Goal: Ask a question: Seek information or help from site administrators or community

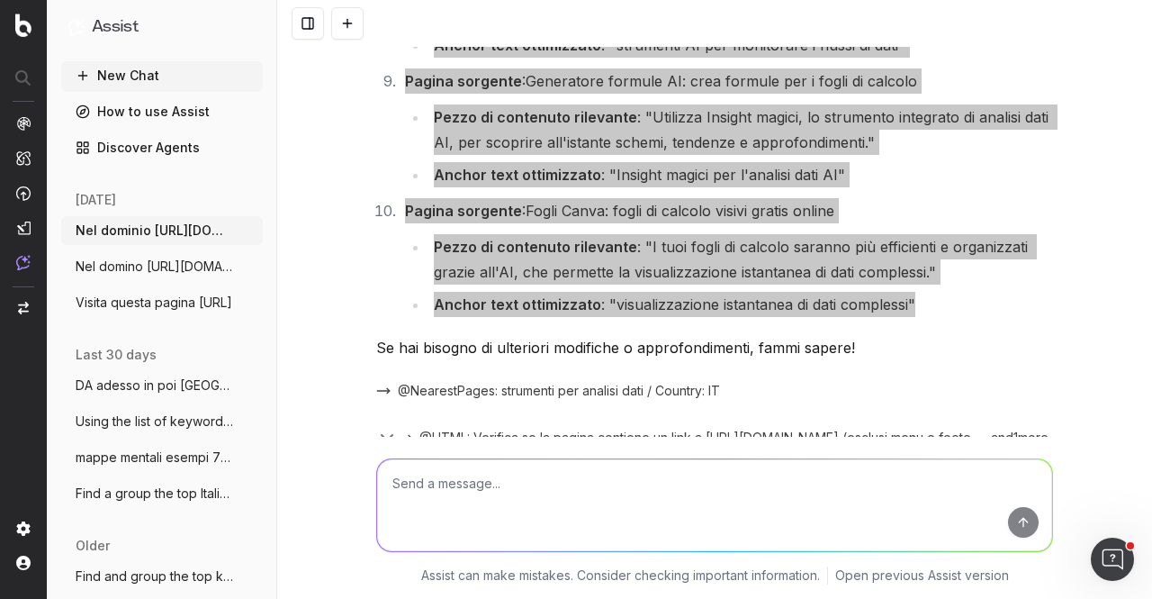
scroll to position [5488, 0]
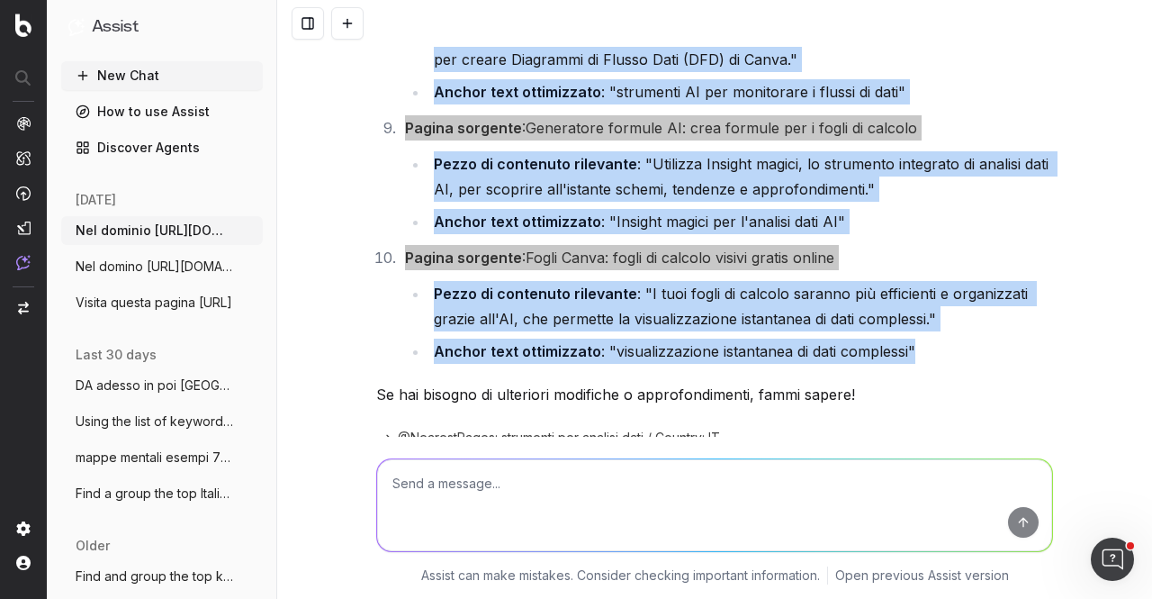
click at [416, 195] on ul "Pezzo di contenuto rilevante : "Utilizza Insight magici, lo strumento integrato…" at bounding box center [729, 192] width 648 height 83
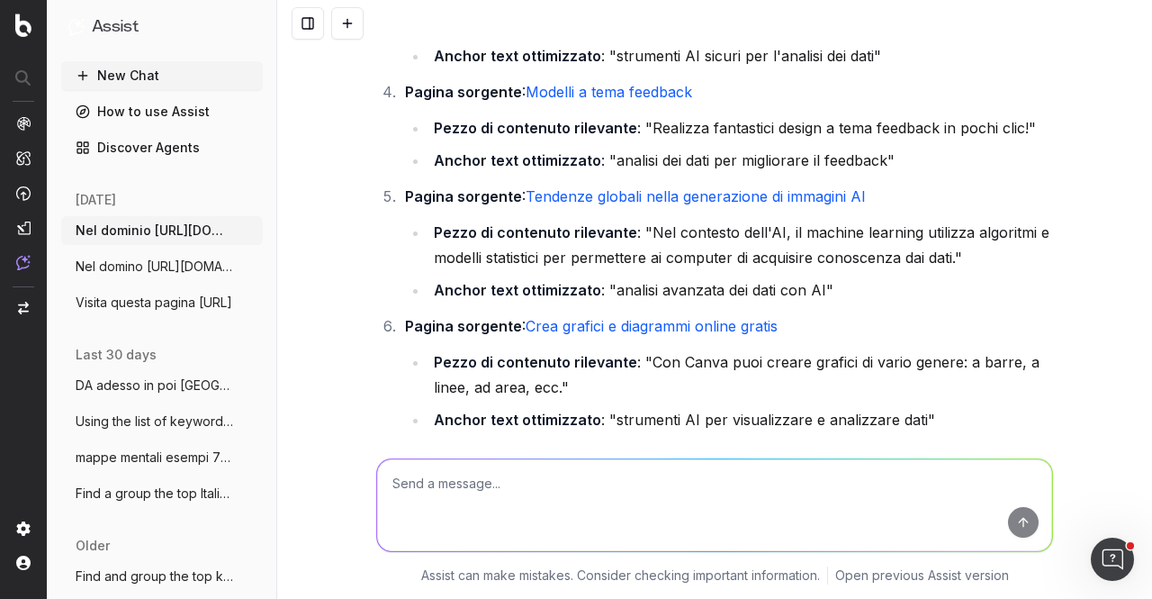
scroll to position [4876, 0]
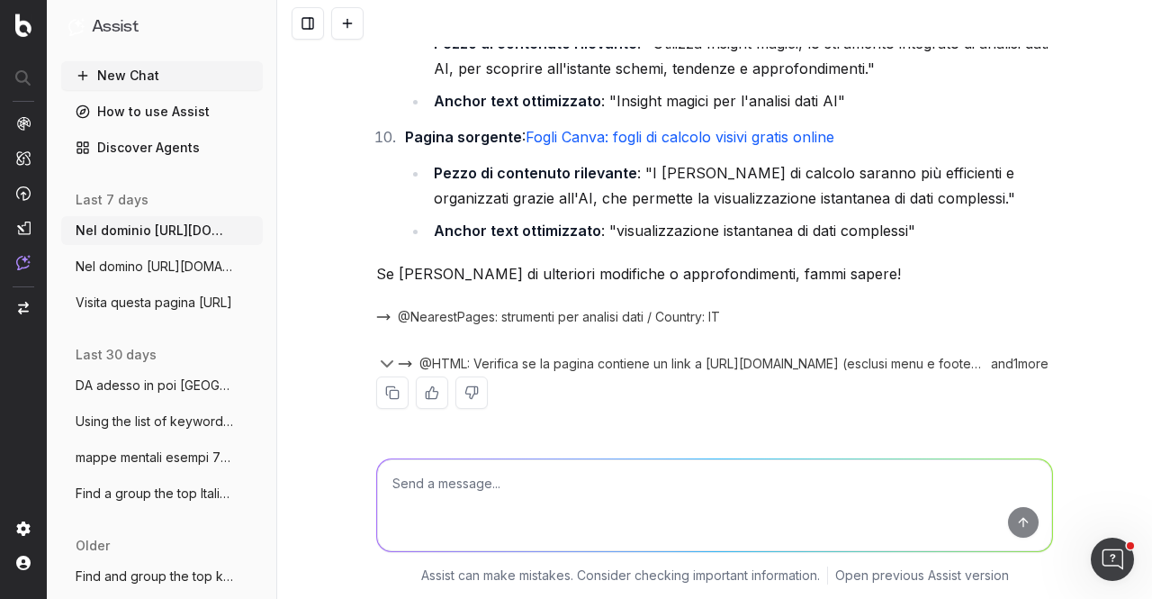
click at [139, 104] on link "How to use Assist" at bounding box center [162, 111] width 202 height 29
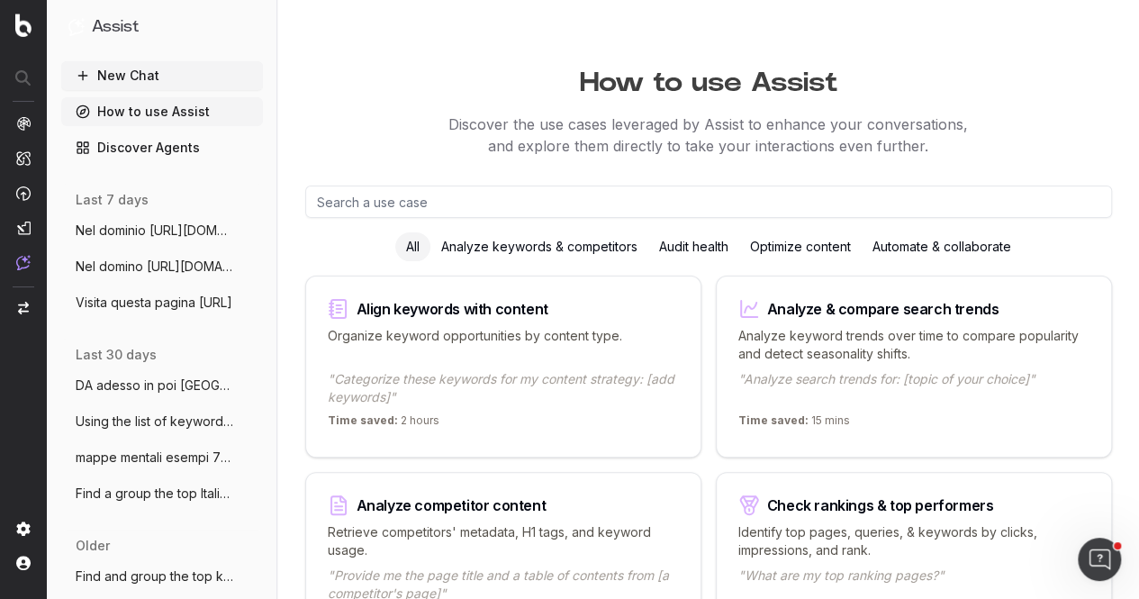
click at [468, 207] on input "text" at bounding box center [708, 201] width 807 height 32
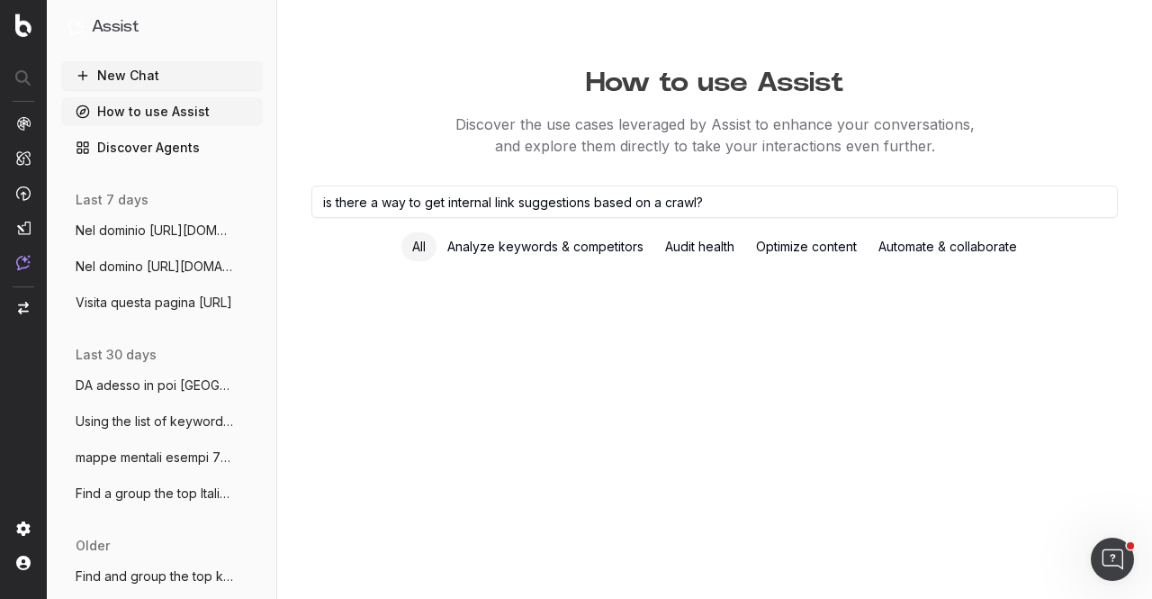
type input "is there a way to get internal link suggestions based on a crawl?"
click at [768, 196] on input "is there a way to get internal link suggestions based on a crawl?" at bounding box center [714, 201] width 807 height 32
click at [824, 251] on div "Optimize content" at bounding box center [806, 246] width 122 height 29
click at [967, 246] on div "Automate & collaborate" at bounding box center [948, 246] width 160 height 29
drag, startPoint x: 967, startPoint y: 246, endPoint x: 1080, endPoint y: 258, distance: 114.1
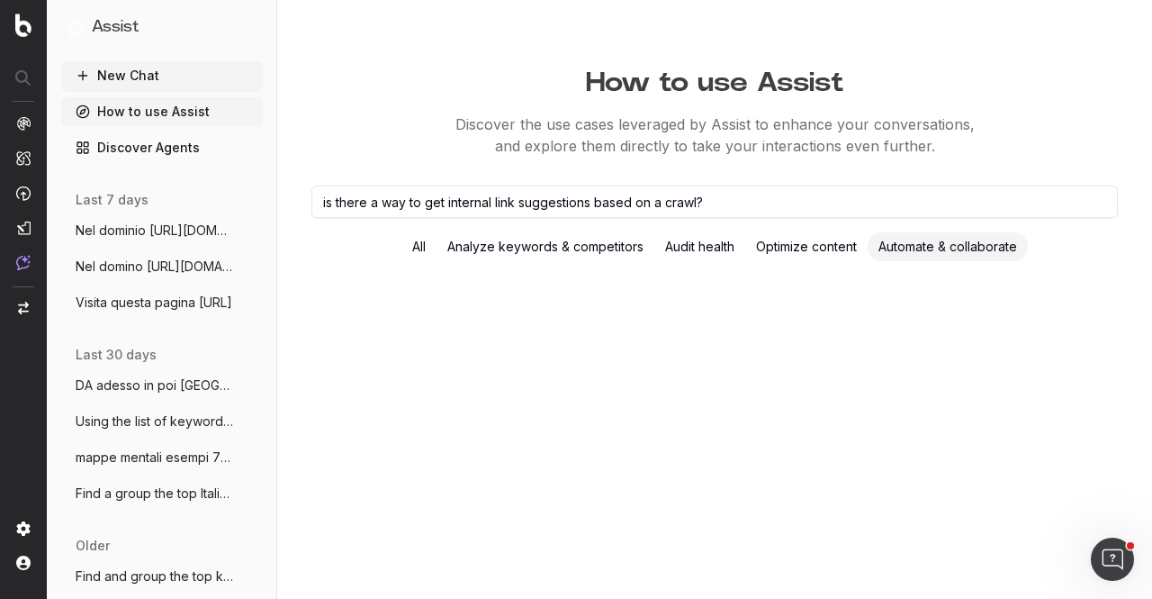
click at [1080, 258] on div "All Analyze keywords & competitors Audit health Optimize content Automate & col…" at bounding box center [714, 246] width 807 height 29
click at [898, 185] on div "How to use Assist Discover the use cases leveraged by Assist to enhance your co…" at bounding box center [714, 299] width 875 height 599
click at [898, 185] on input "is there a way to get internal link suggestions based on a crawl?" at bounding box center [714, 201] width 807 height 32
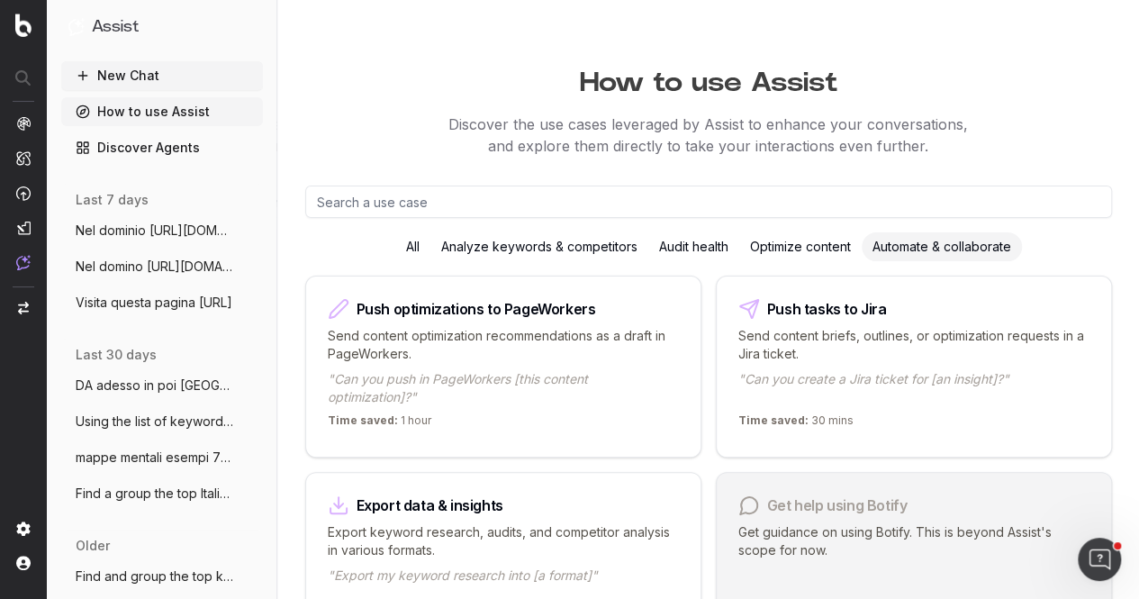
click at [899, 255] on div "Automate & collaborate" at bounding box center [942, 246] width 160 height 29
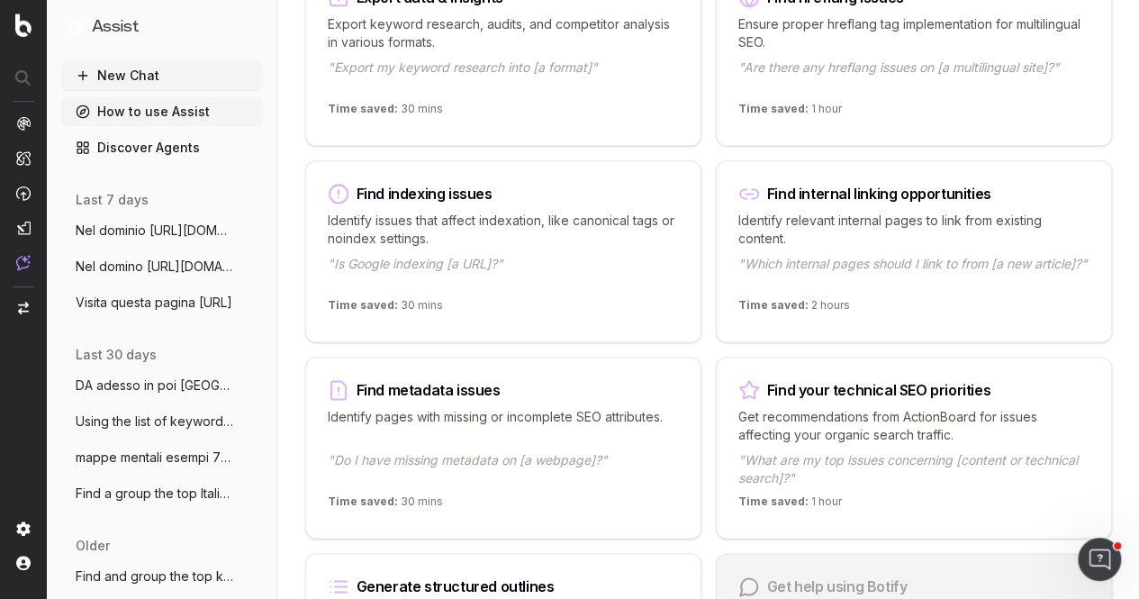
scroll to position [1098, 0]
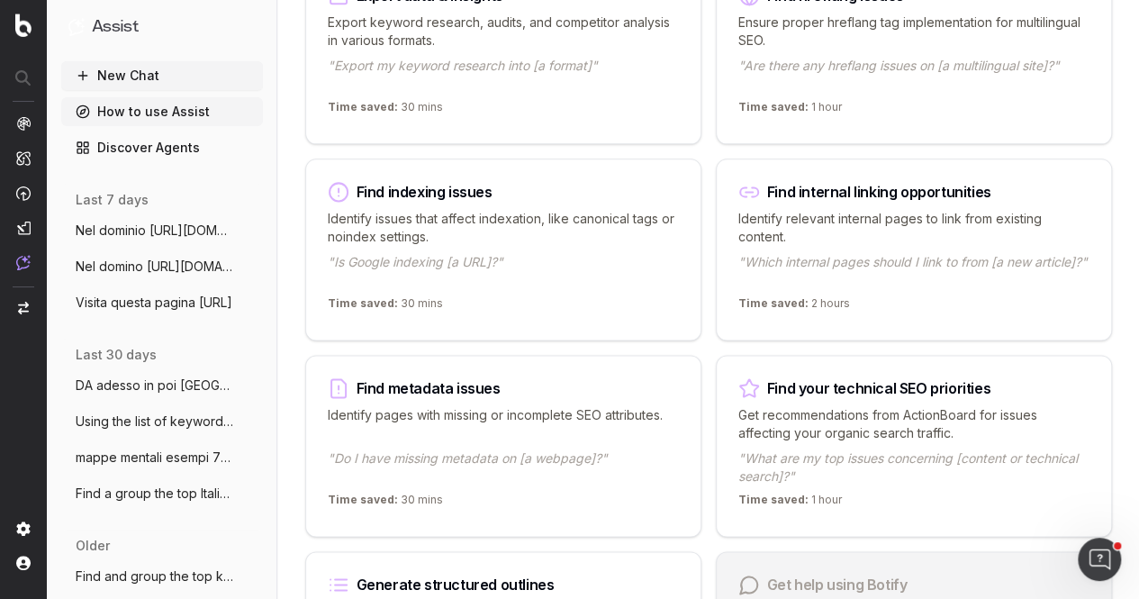
click at [899, 244] on div "Identify relevant internal pages to link from existing content. "Which internal…" at bounding box center [913, 249] width 351 height 79
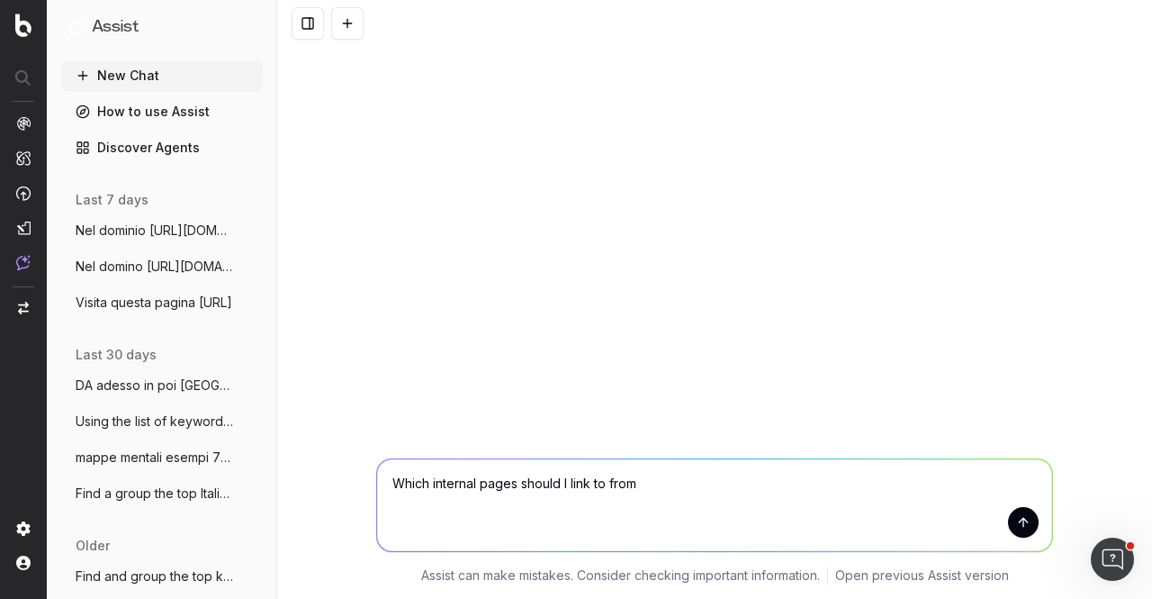
drag, startPoint x: 432, startPoint y: 482, endPoint x: 284, endPoint y: 469, distance: 148.2
click at [284, 469] on div "Which internal pages should I link to from Which internal pages should I link t…" at bounding box center [714, 518] width 875 height 162
click at [636, 484] on textarea "From which internal pages should I link to from" at bounding box center [714, 505] width 675 height 92
paste textarea "[URL][DOMAIN_NAME]"
type textarea "From which internal pages should I link to https://www.canva.com/it_it/strument…"
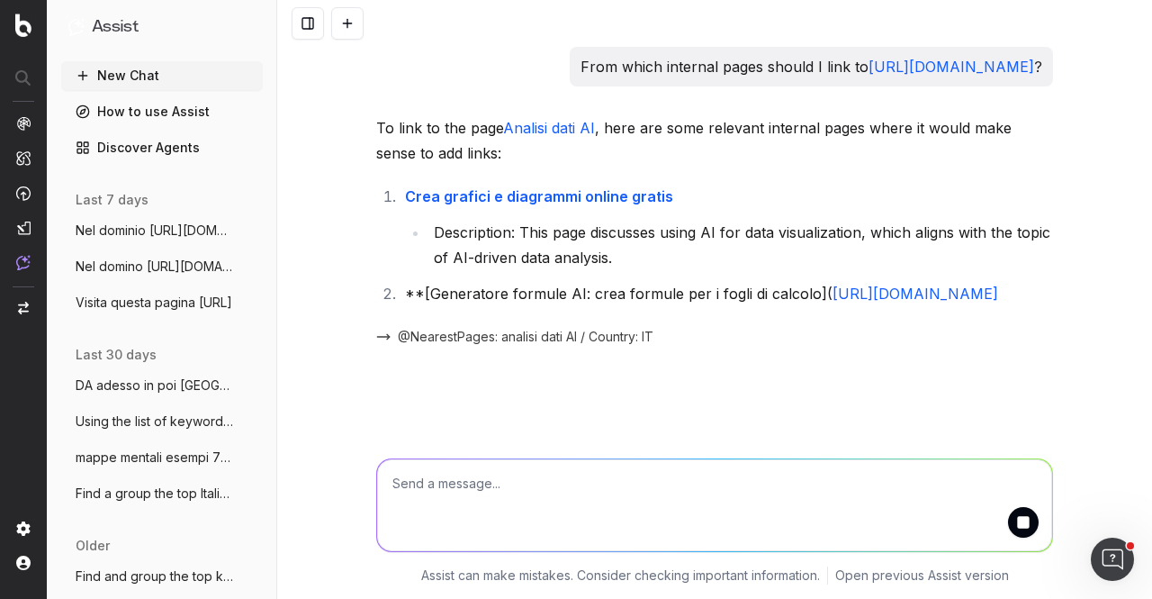
scroll to position [13, 0]
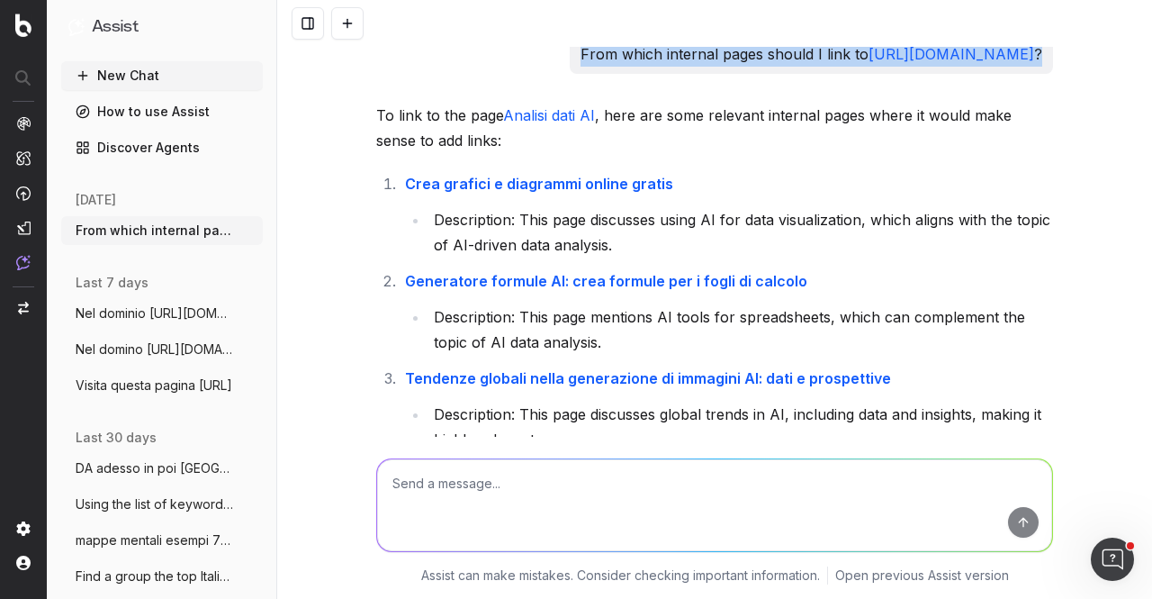
drag, startPoint x: 903, startPoint y: 78, endPoint x: 378, endPoint y: 57, distance: 525.3
click at [570, 57] on div "From which internal pages should I link to https://www.canva.com/it_it/strument…" at bounding box center [811, 54] width 483 height 40
copy p "From which internal pages should I link to https://www.canva.com/it_it/strument…"
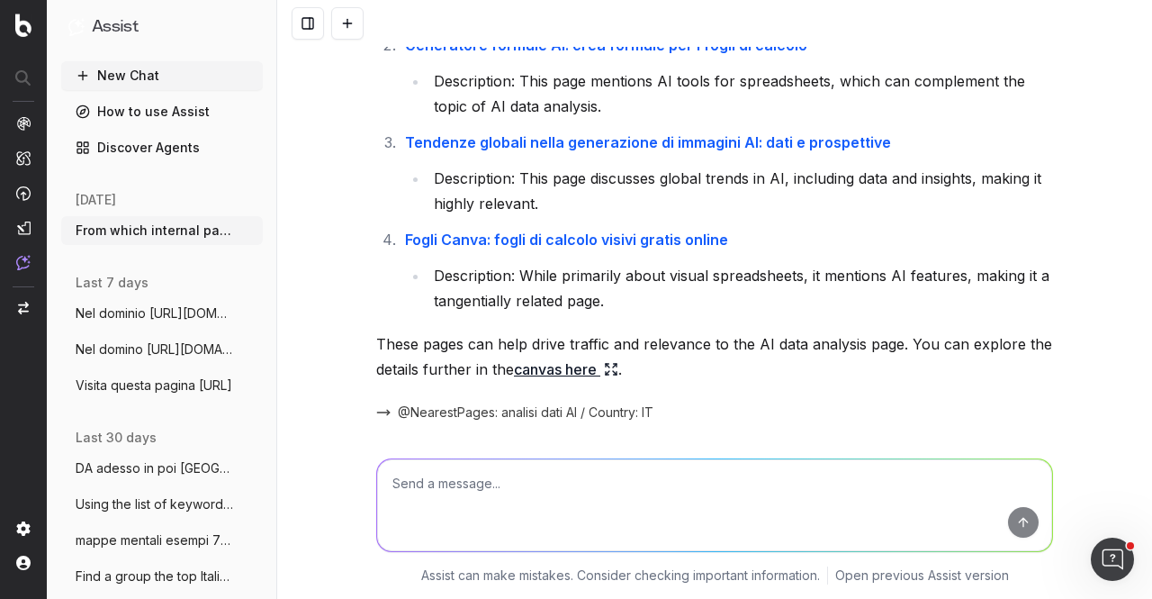
scroll to position [337, 0]
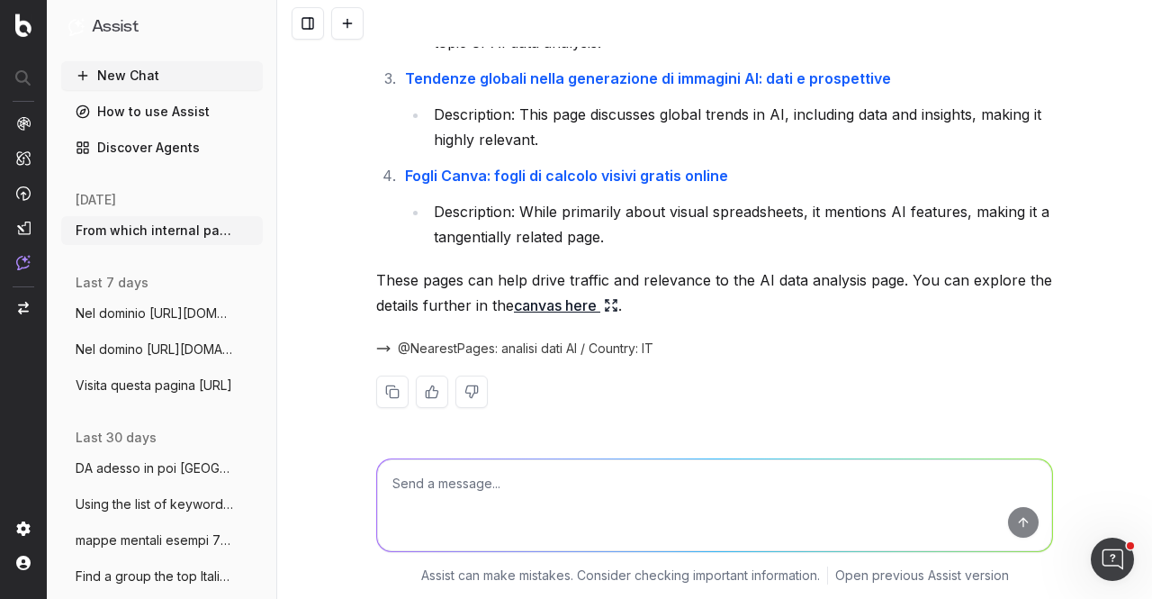
click at [555, 471] on textarea at bounding box center [714, 505] width 675 height 92
paste textarea "From which internal pages should I link to https://www.canva.com/it_it/strument…"
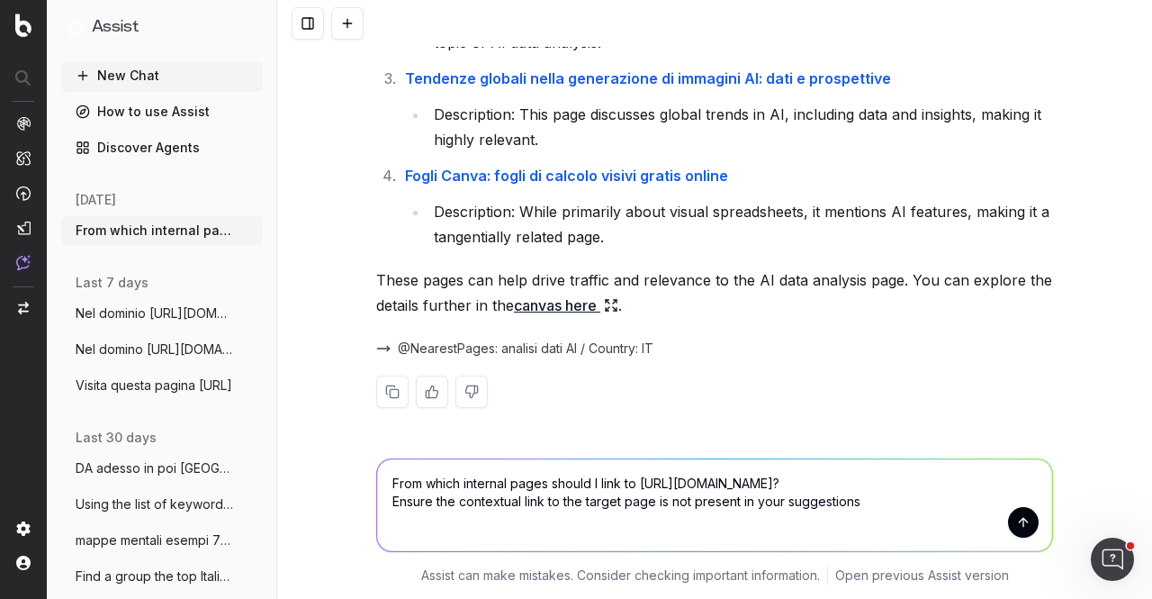
type textarea "From which internal pages should I link to https://www.canva.com/it_it/strument…"
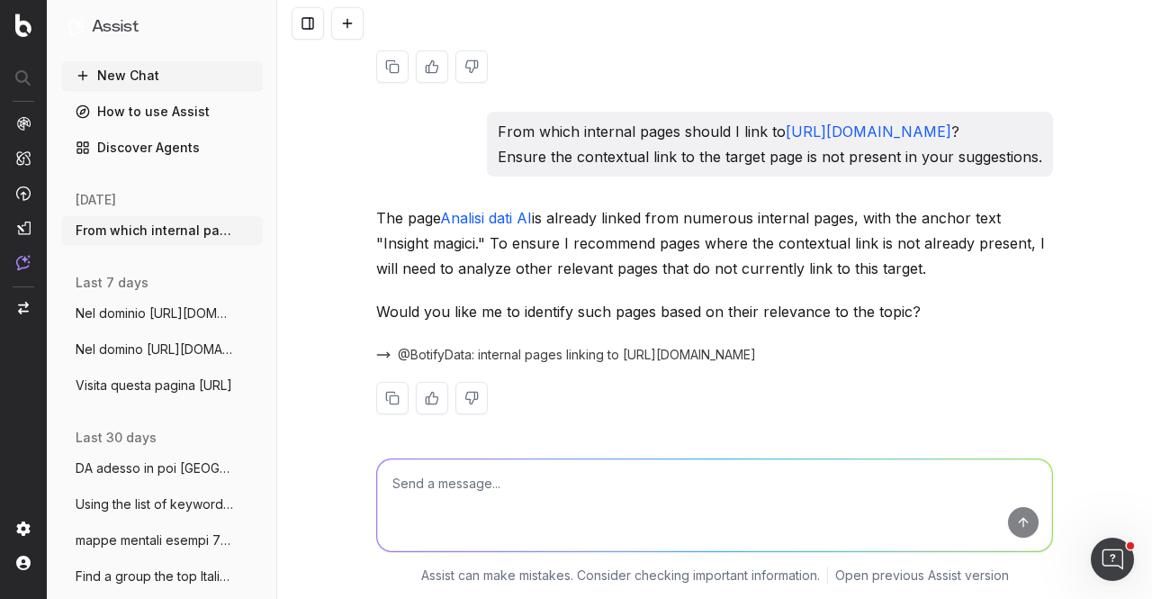
scroll to position [639, 0]
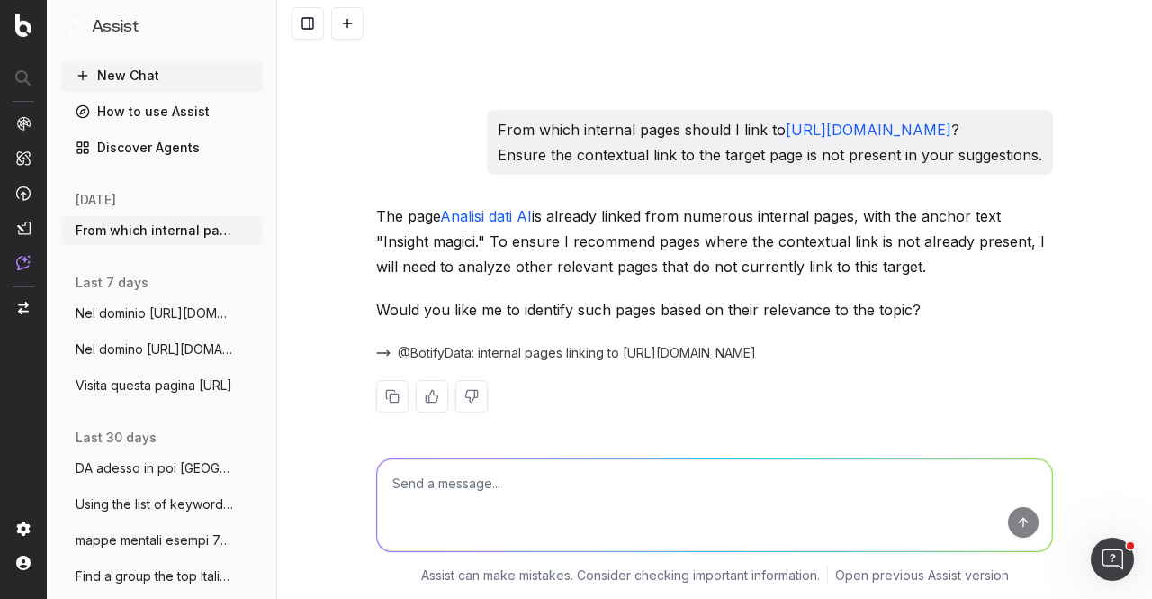
click at [879, 506] on textarea at bounding box center [714, 505] width 675 height 92
type textarea "Yes, please do it and try to find at least 5 source pages"
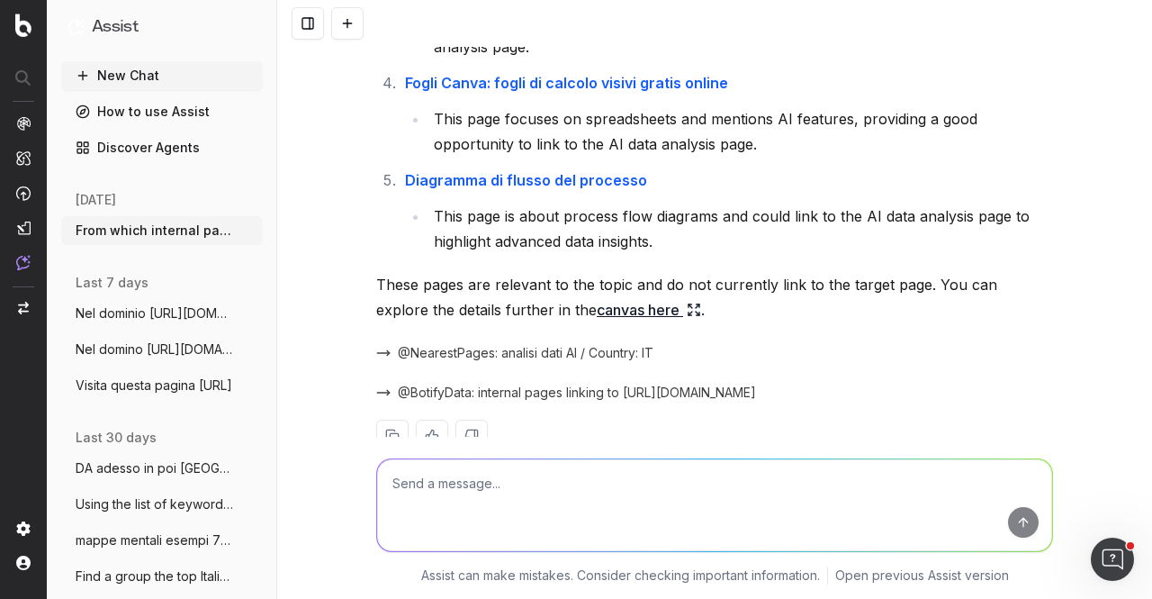
scroll to position [1518, 0]
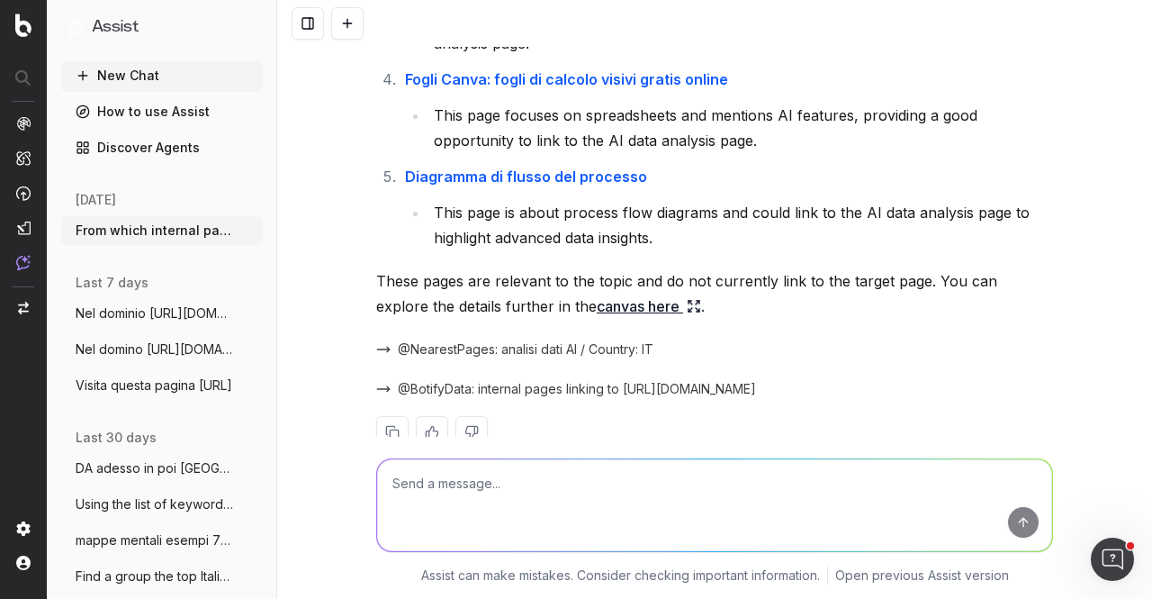
click at [533, 471] on textarea at bounding box center [714, 505] width 675 height 92
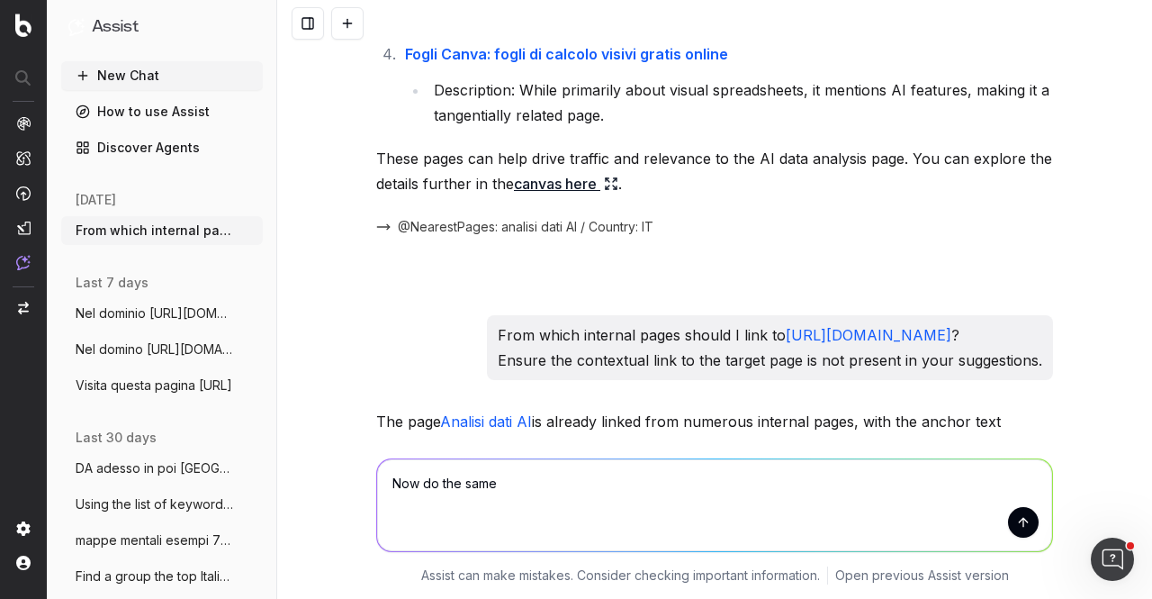
scroll to position [0, 0]
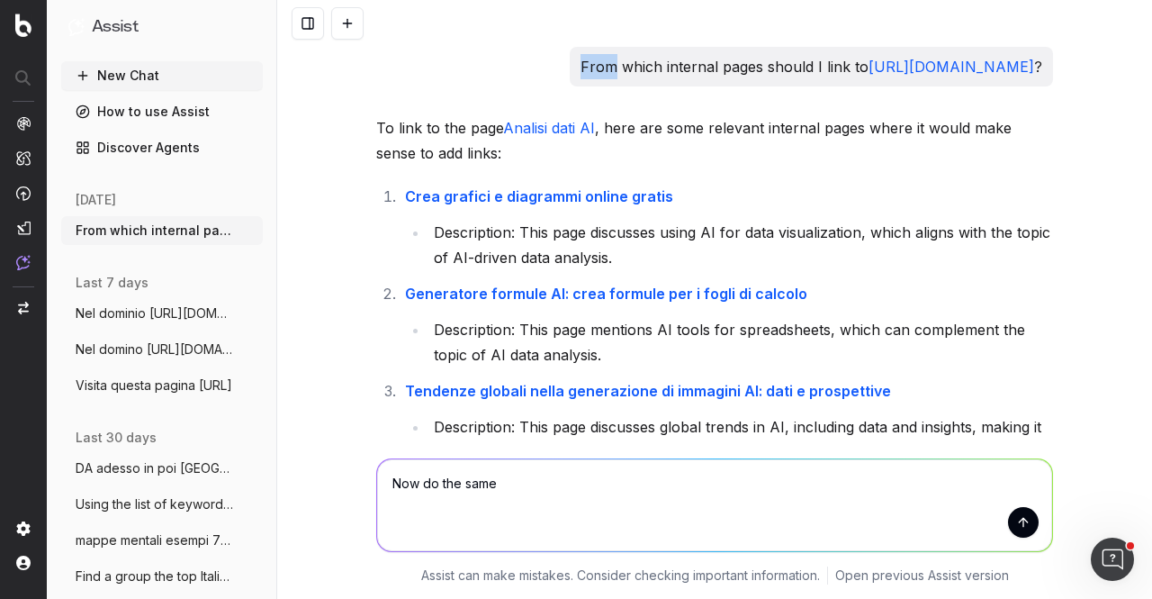
drag, startPoint x: 381, startPoint y: 59, endPoint x: 410, endPoint y: 77, distance: 34.0
click at [581, 77] on p "From which internal pages should I link to https://www.canva.com/it_it/strument…" at bounding box center [812, 66] width 462 height 25
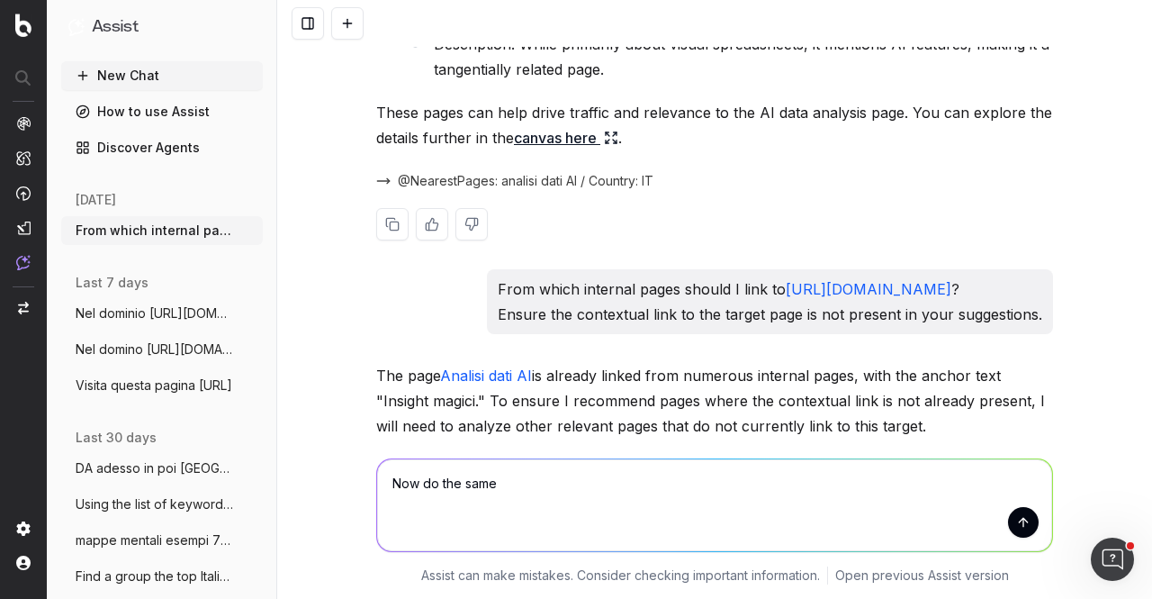
scroll to position [624, 0]
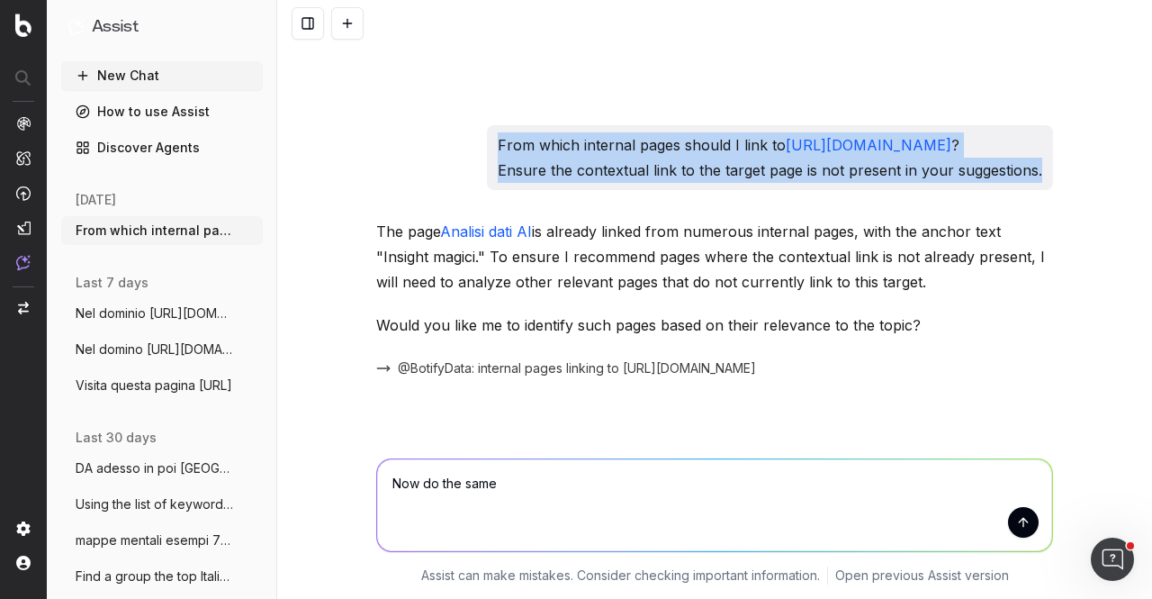
drag, startPoint x: 382, startPoint y: 170, endPoint x: 1003, endPoint y: 213, distance: 622.7
click at [1003, 183] on p "From which internal pages should I link to https://www.canva.com/it_it/strument…" at bounding box center [770, 157] width 545 height 50
copy p "From which internal pages should I link to https://www.canva.com/it_it/strument…"
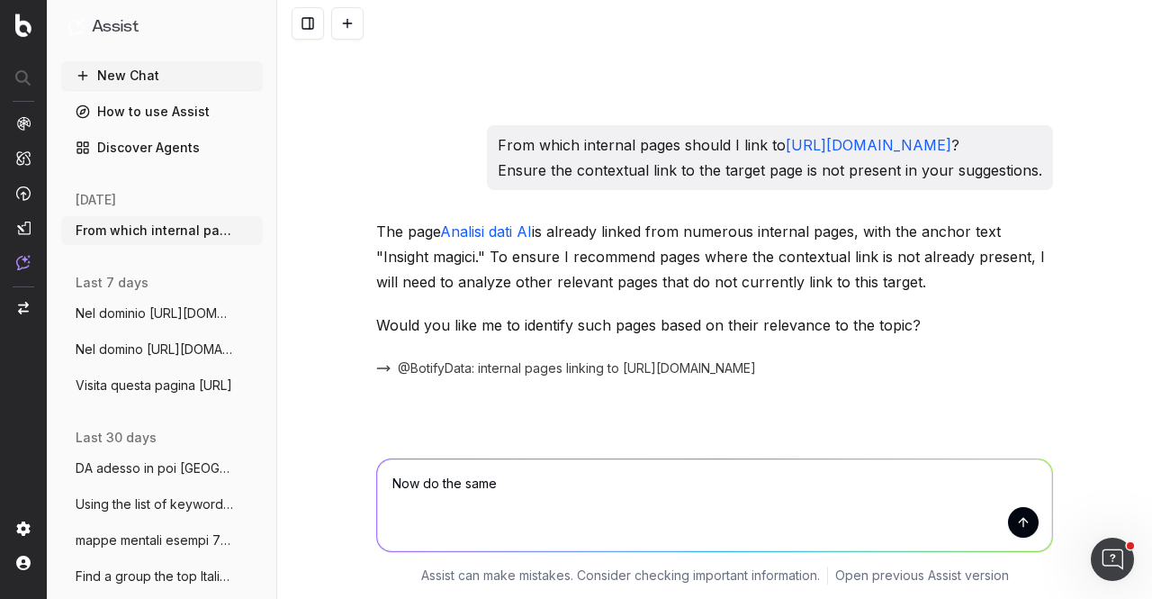
drag, startPoint x: 600, startPoint y: 494, endPoint x: 252, endPoint y: 477, distance: 347.9
click at [252, 477] on div "Assist New Chat How to use Assist Discover Agents today From which internal pag…" at bounding box center [576, 299] width 1152 height 599
paste textarea "From which internal pages should I link to https://www.canva.com/it_it/strument…"
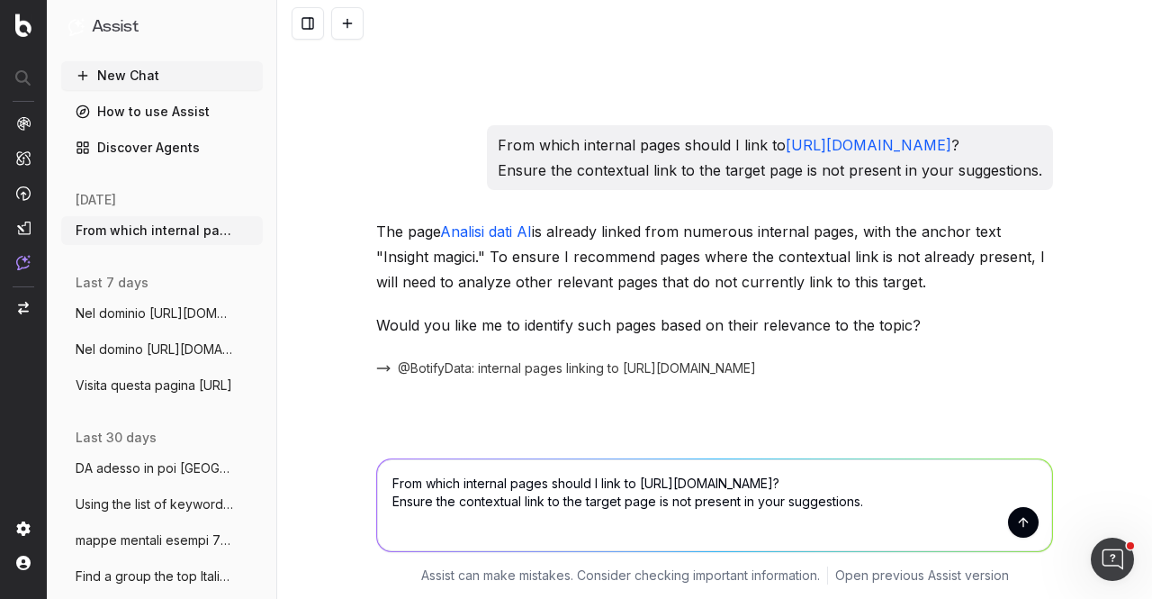
drag, startPoint x: 775, startPoint y: 482, endPoint x: 952, endPoint y: 482, distance: 177.3
click at [952, 482] on textarea "From which internal pages should I link to https://www.canva.com/it_it/strument…" at bounding box center [714, 505] width 675 height 92
paste textarea "filtro-bianco-e-nero"
click at [865, 511] on textarea "From which internal pages should I link to https://www.canva.com/it_it/strument…" at bounding box center [714, 505] width 675 height 92
type textarea "From which internal pages should I link to https://www.canva.com/it_it/strument…"
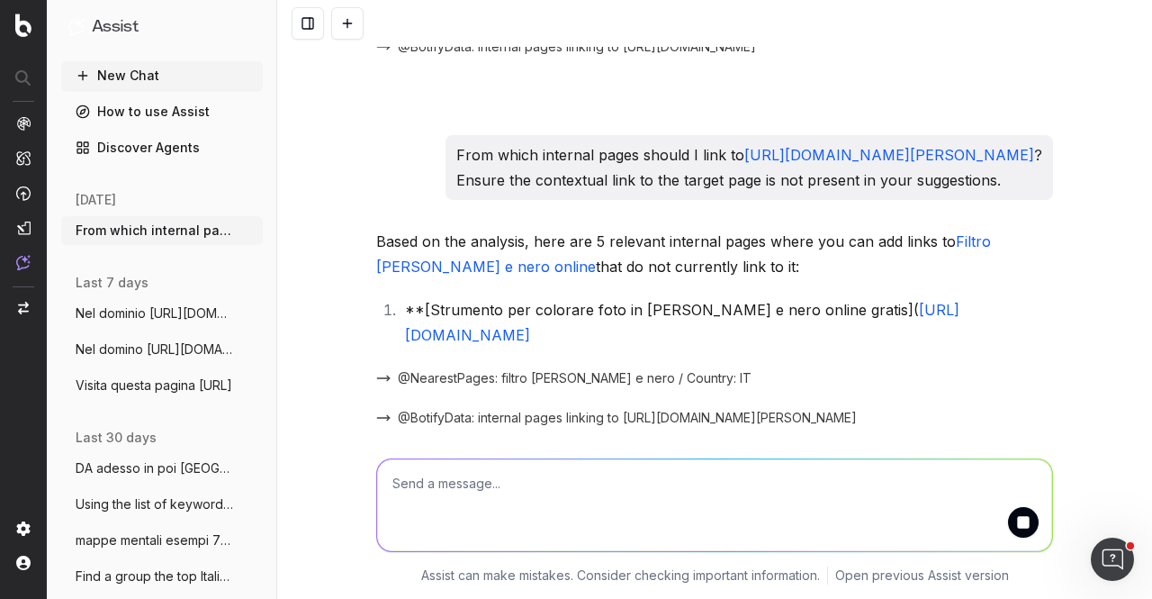
scroll to position [1918, 0]
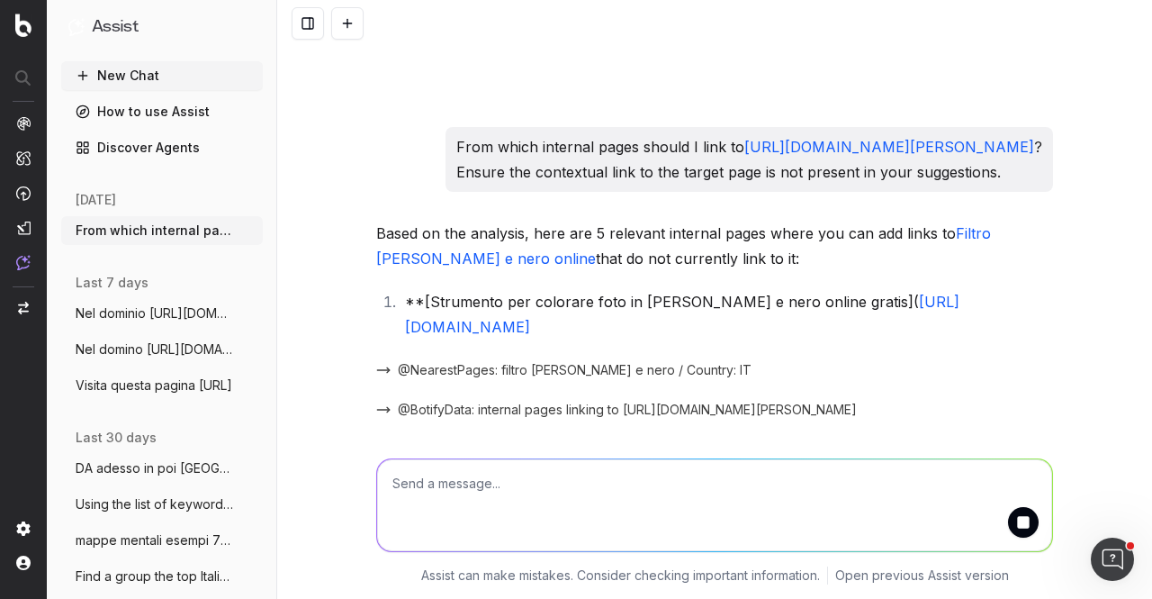
click at [688, 493] on textarea at bounding box center [714, 505] width 675 height 92
click at [540, 474] on textarea at bounding box center [714, 505] width 675 height 92
click at [904, 500] on textarea at bounding box center [714, 505] width 675 height 92
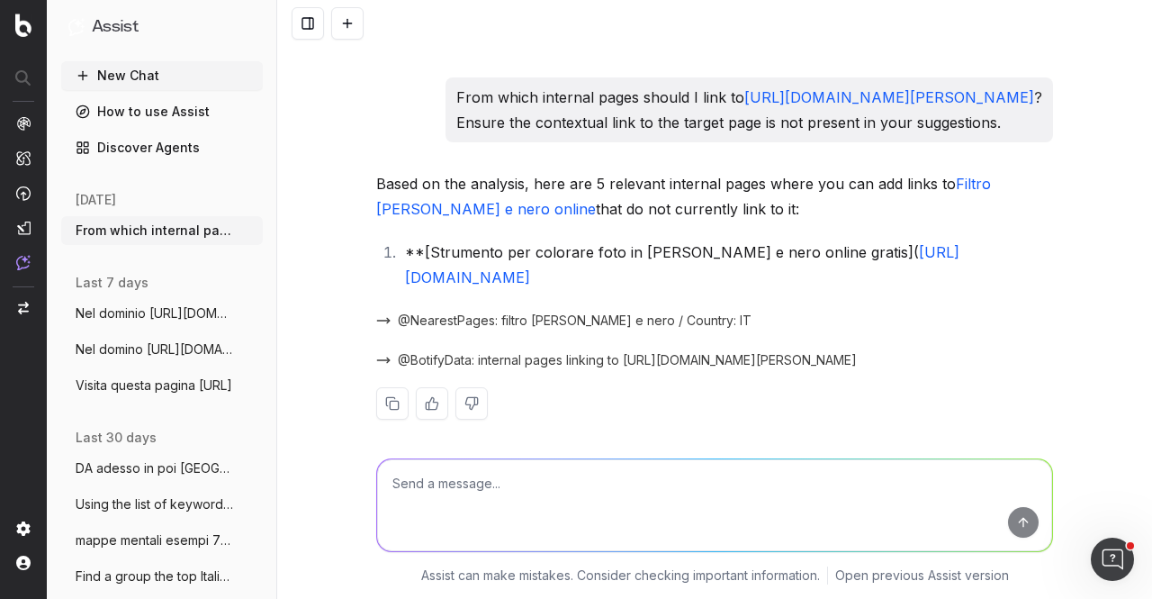
scroll to position [1979, 0]
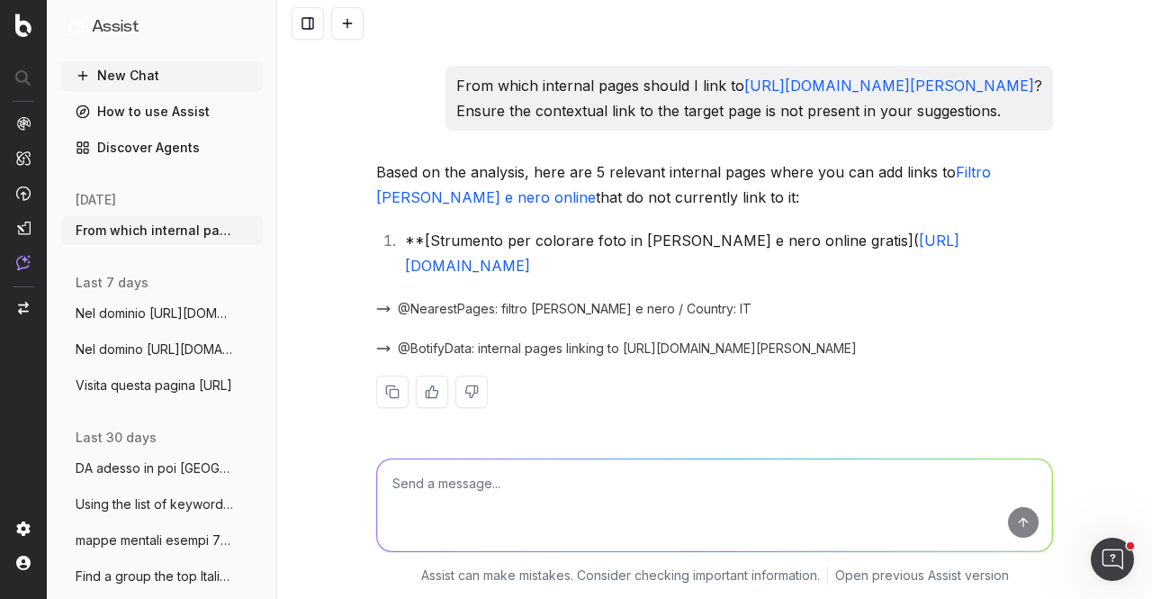
click at [570, 498] on textarea at bounding box center [714, 505] width 675 height 92
type textarea "t"
type textarea "I can't see the list"
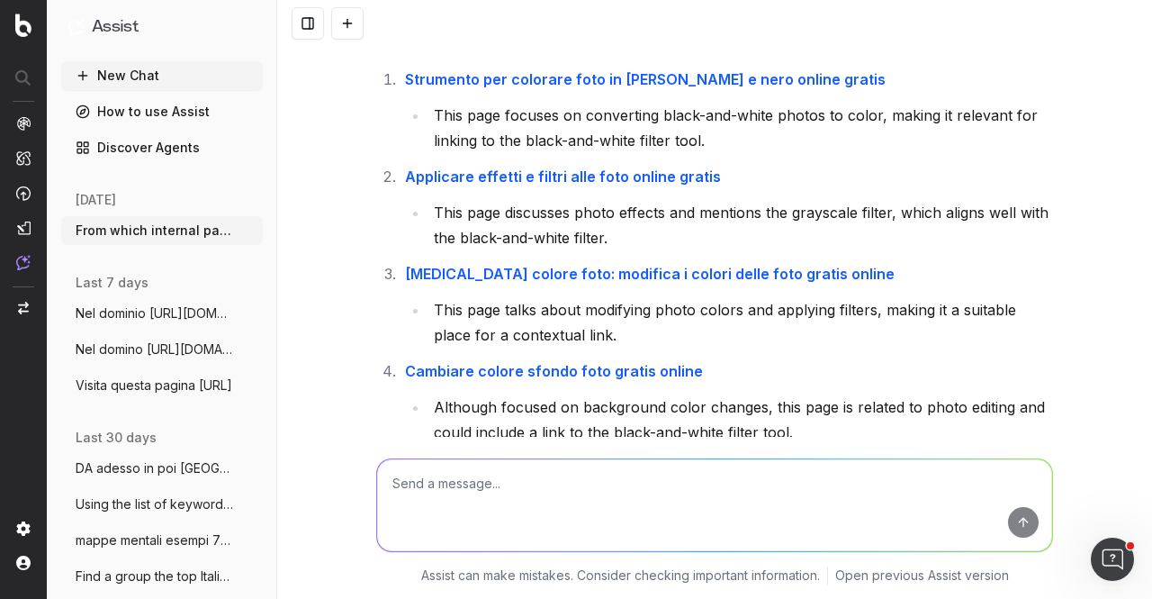
scroll to position [2441, 0]
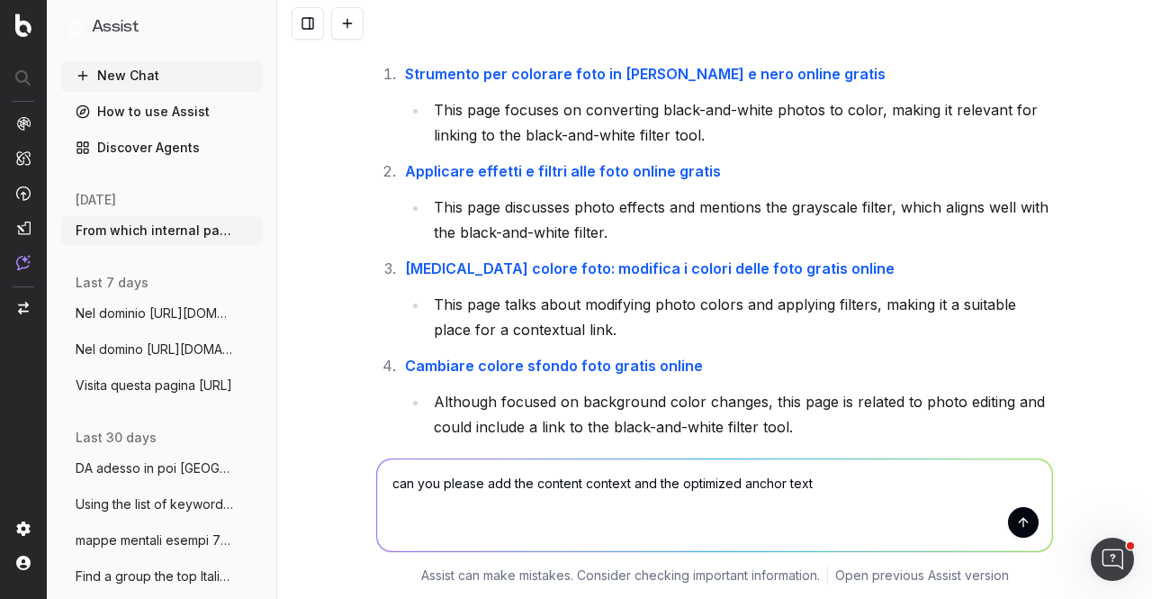
type textarea "can you please add the content context and the optimized anchor text'"
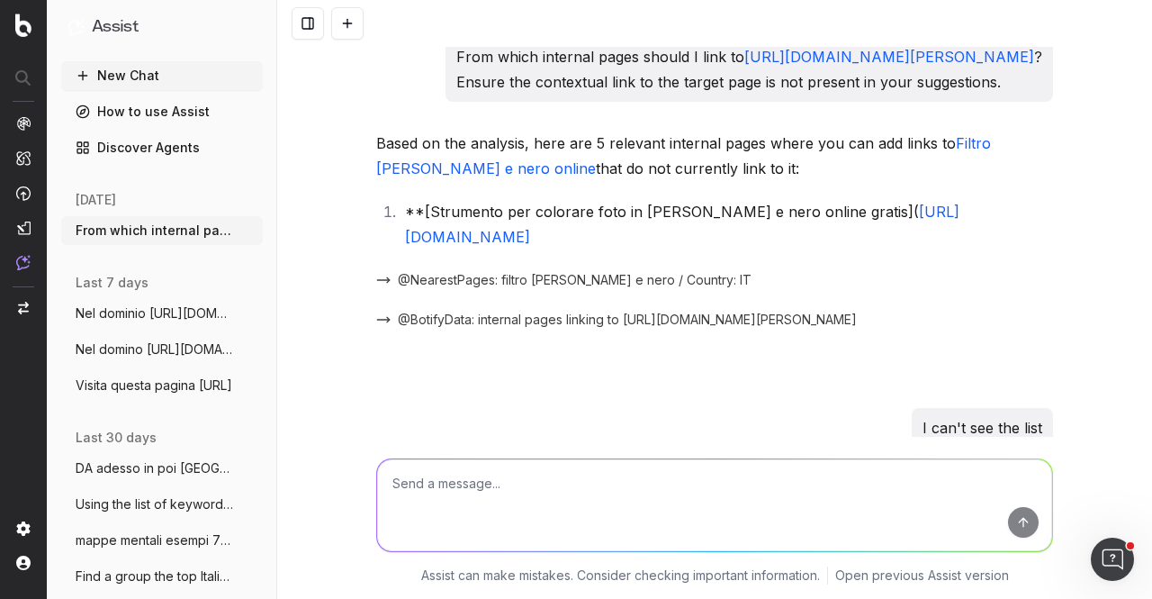
scroll to position [1952, 0]
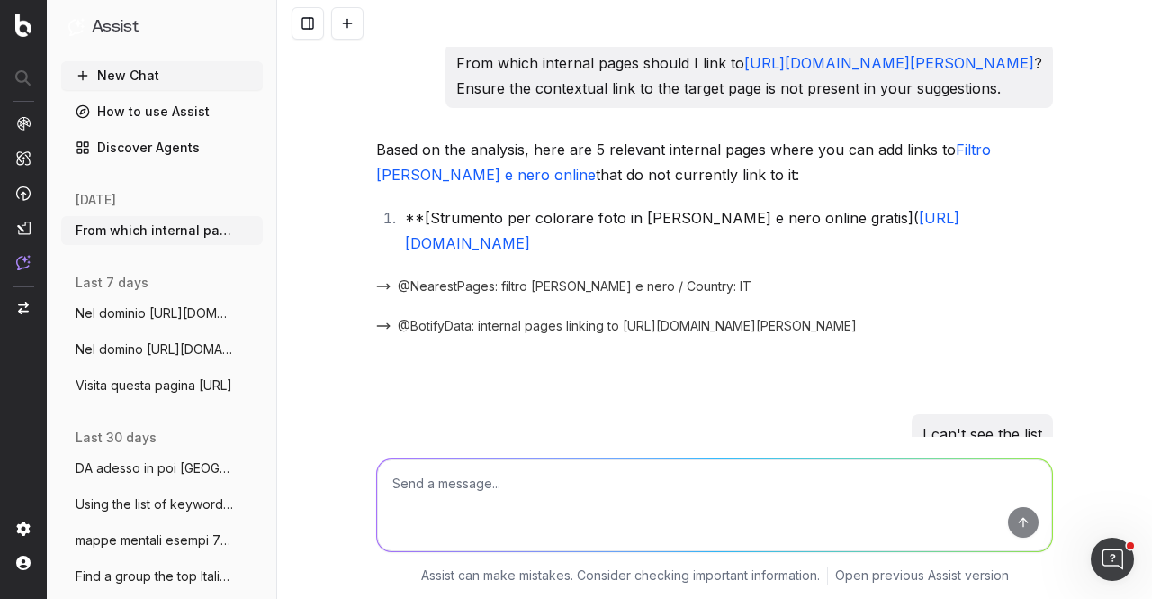
click at [971, 101] on p "From which internal pages should I link to https://www.canva.com/it_it/strument…" at bounding box center [749, 75] width 586 height 50
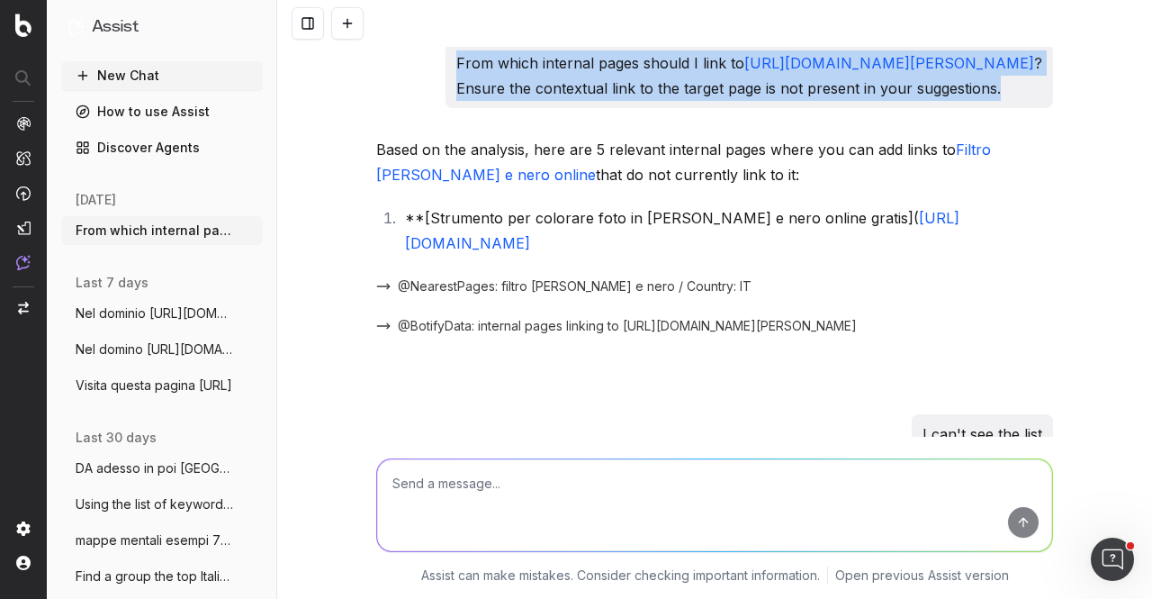
drag, startPoint x: 961, startPoint y: 164, endPoint x: 376, endPoint y: 109, distance: 587.7
click at [446, 108] on div "From which internal pages should I link to https://www.canva.com/it_it/strument…" at bounding box center [750, 75] width 608 height 65
copy p "From which internal pages should I link to https://www.canva.com/it_it/strument…"
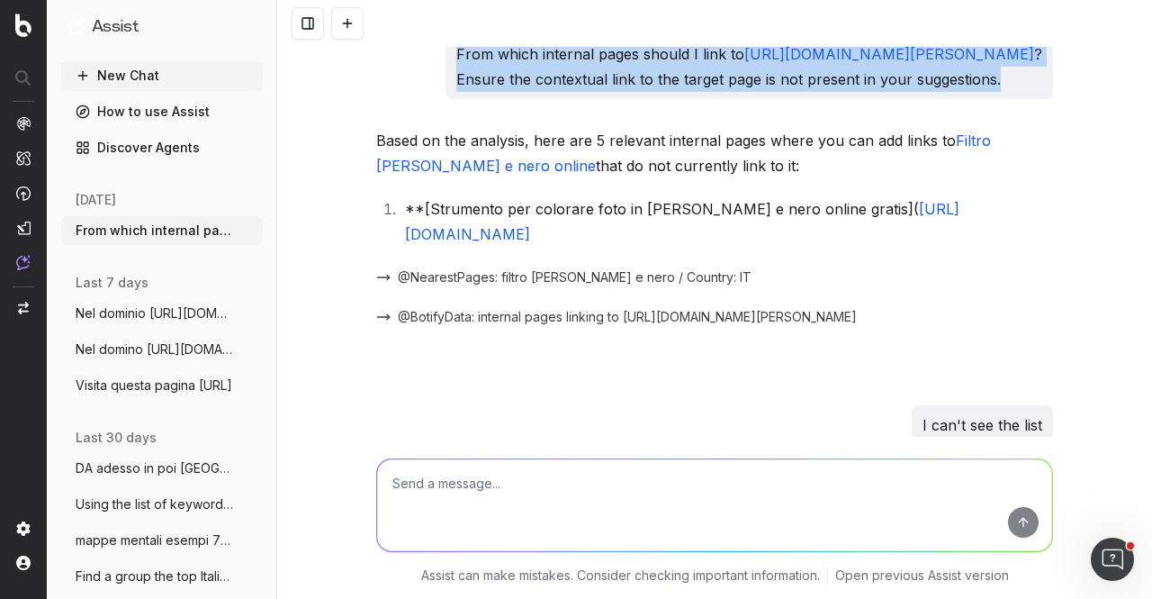
scroll to position [1963, 0]
copy p "From which internal pages should I link to https://www.canva.com/it_it/strument…"
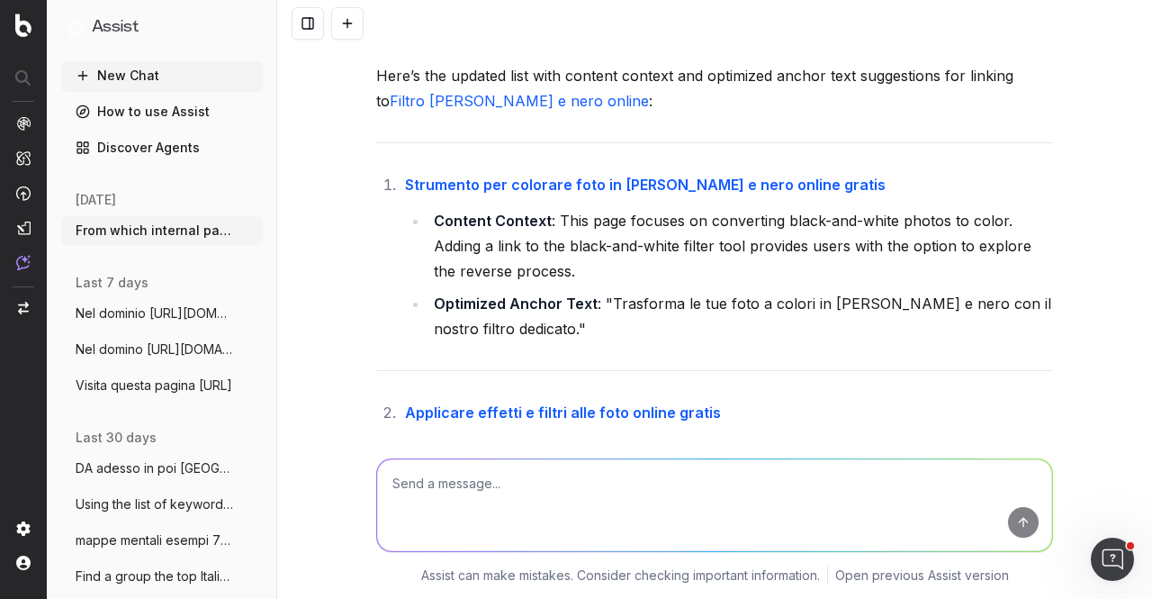
scroll to position [3127, 0]
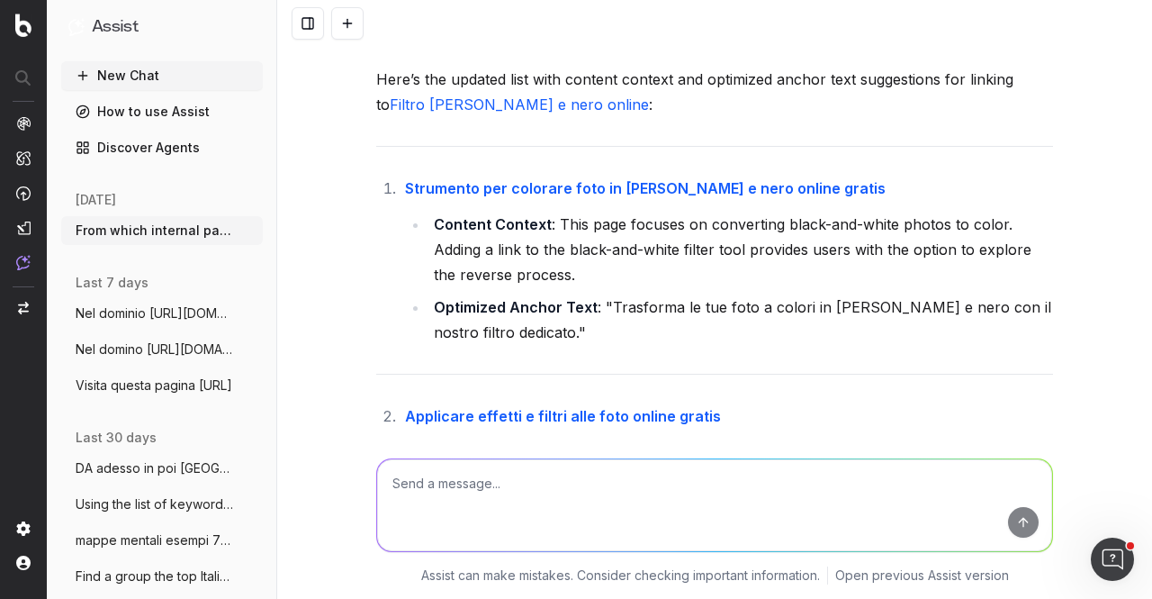
click at [692, 31] on p "can you please add the content context and the optimized anchor text'" at bounding box center [799, 17] width 485 height 25
copy p "can you please add the content context and the optimized anchor text'"
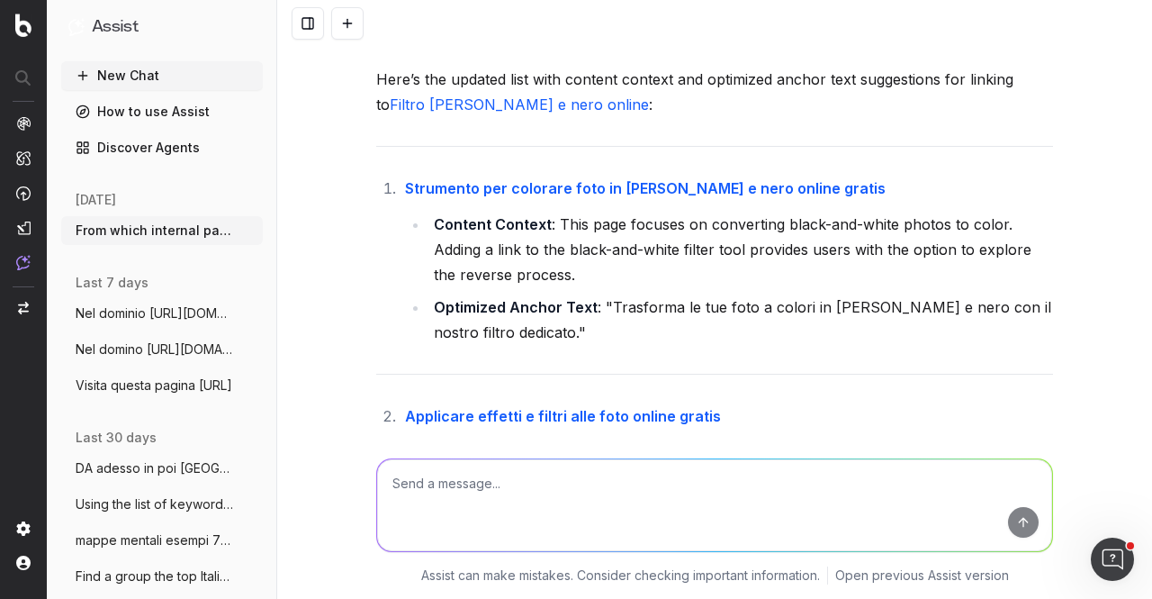
drag, startPoint x: 369, startPoint y: 224, endPoint x: 461, endPoint y: 248, distance: 95.0
click at [461, 248] on ol "Strumento per colorare foto in bianco e nero online gratis Content Context : Th…" at bounding box center [714, 260] width 677 height 169
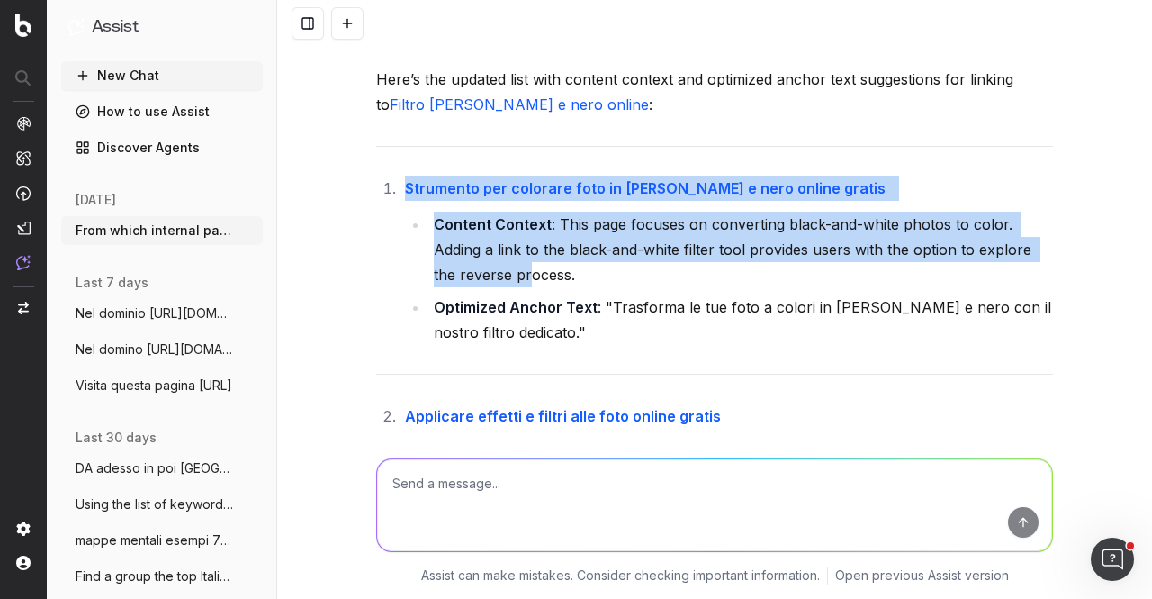
drag, startPoint x: 338, startPoint y: 230, endPoint x: 498, endPoint y: 320, distance: 183.8
click at [498, 320] on div "From which internal pages should I link to https://www.canva.com/it_it/strument…" at bounding box center [714, 299] width 875 height 599
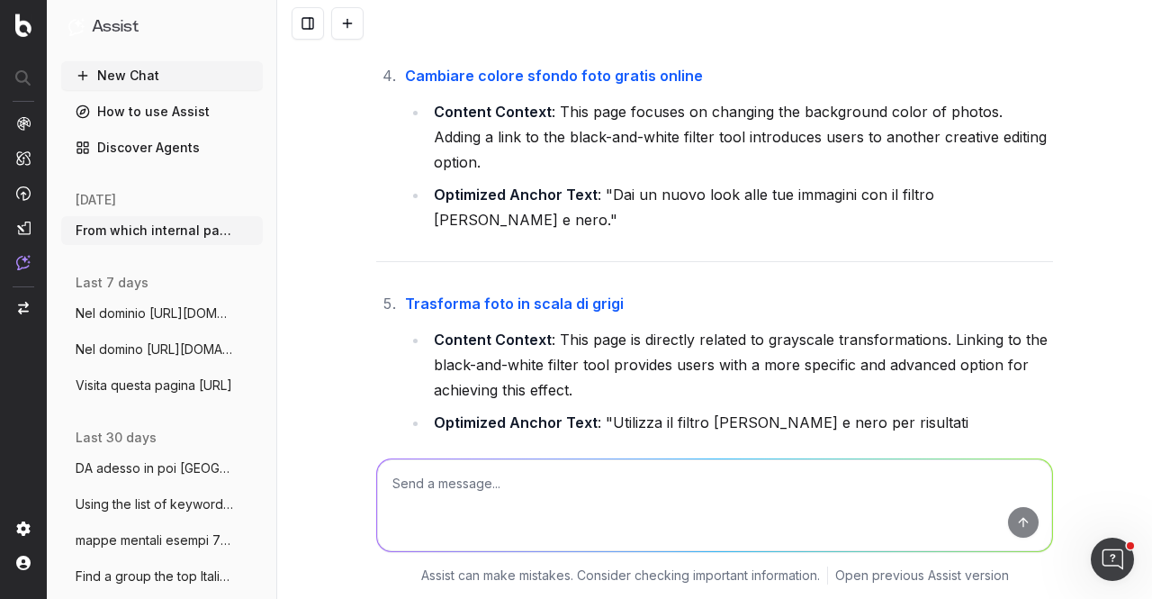
scroll to position [4082, 0]
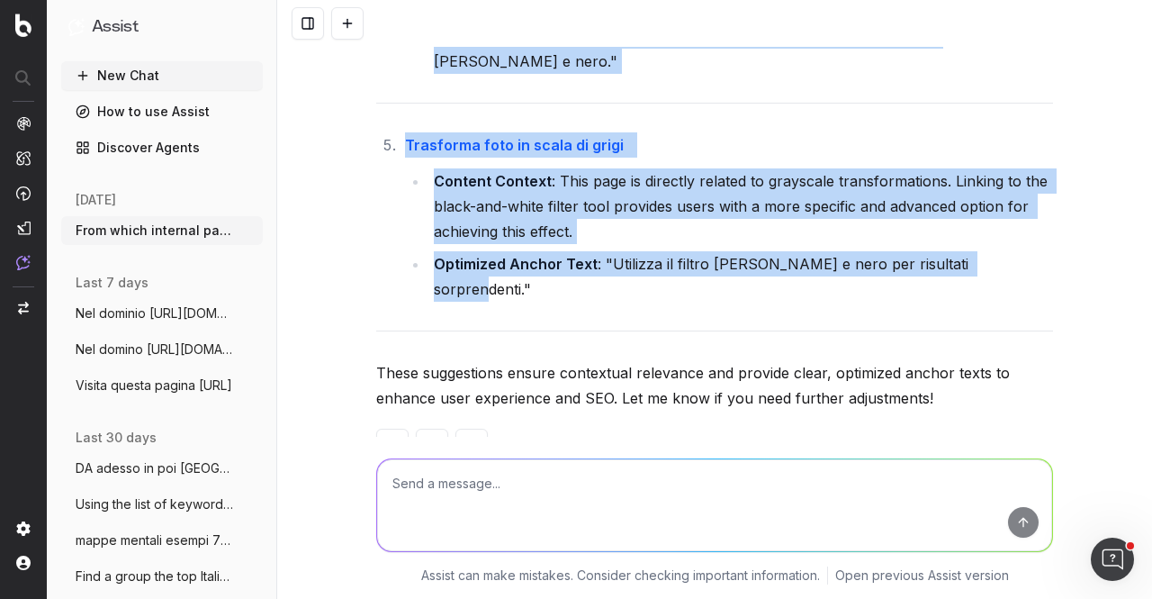
click at [990, 251] on li "Optimized Anchor Text : "Utilizza il filtro bianco e nero per risultati sorpren…" at bounding box center [741, 276] width 625 height 50
copy div "Strumento per colorare foto in bianco e nero online gratis Content Context : Th…"
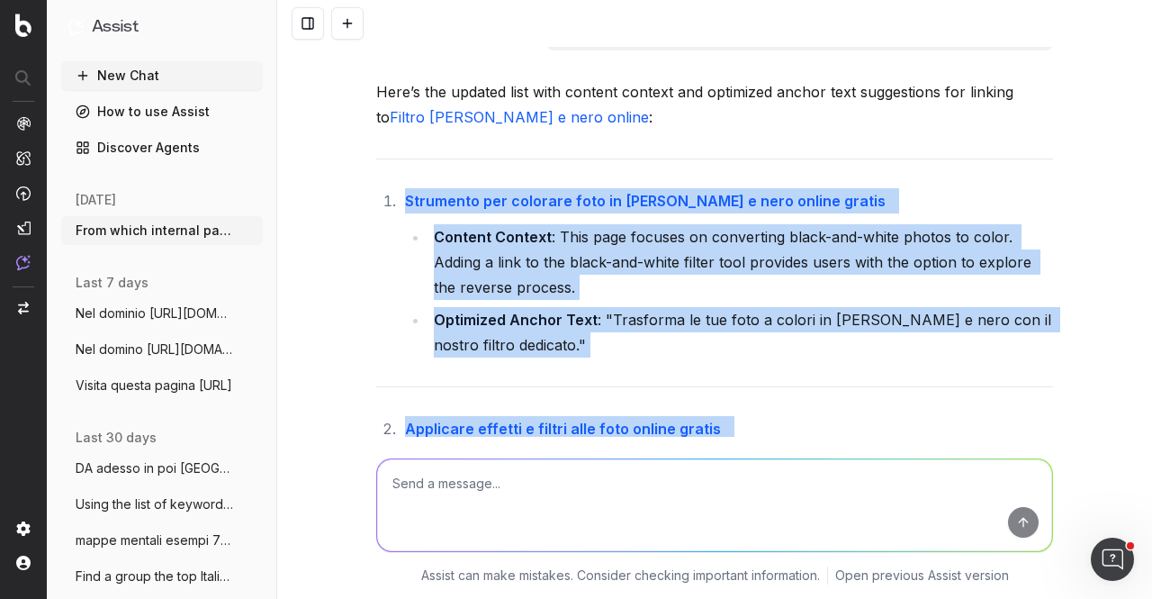
scroll to position [3113, 0]
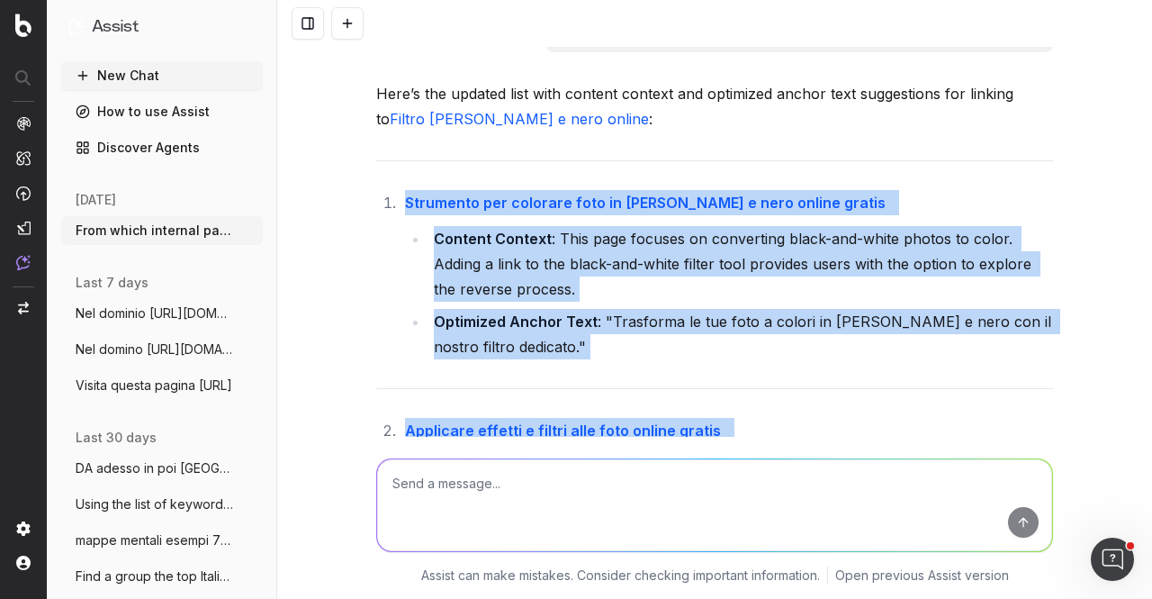
copy div "Strumento per colorare foto in bianco e nero online gratis Content Context : Th…"
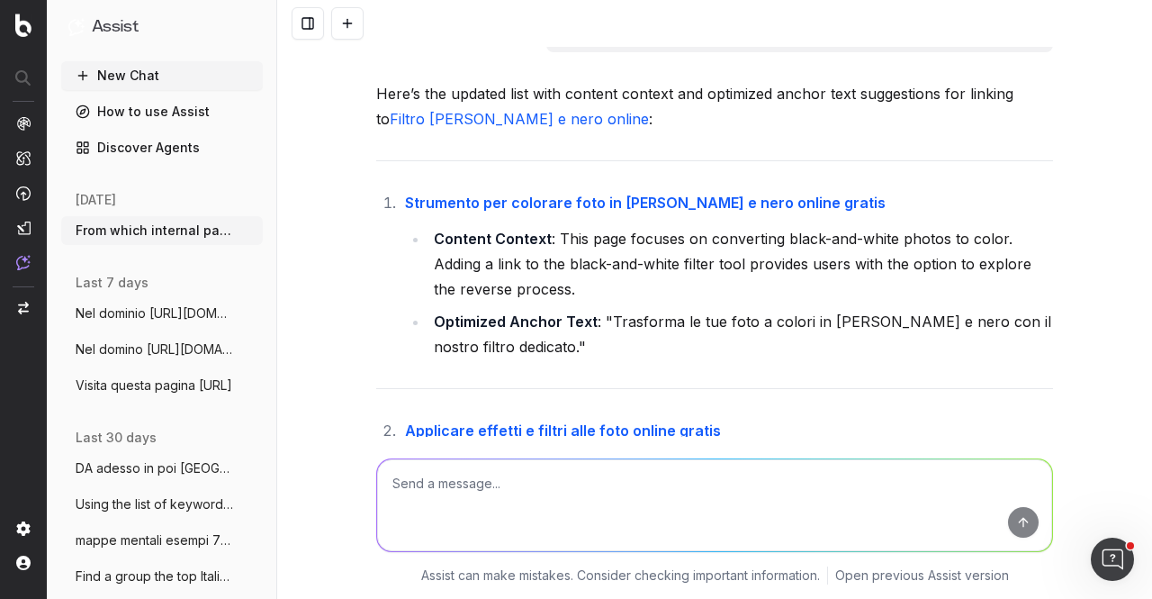
click at [716, 501] on textarea at bounding box center [714, 505] width 675 height 92
type textarea "a"
type textarea "watch out some pages already link to the target page"
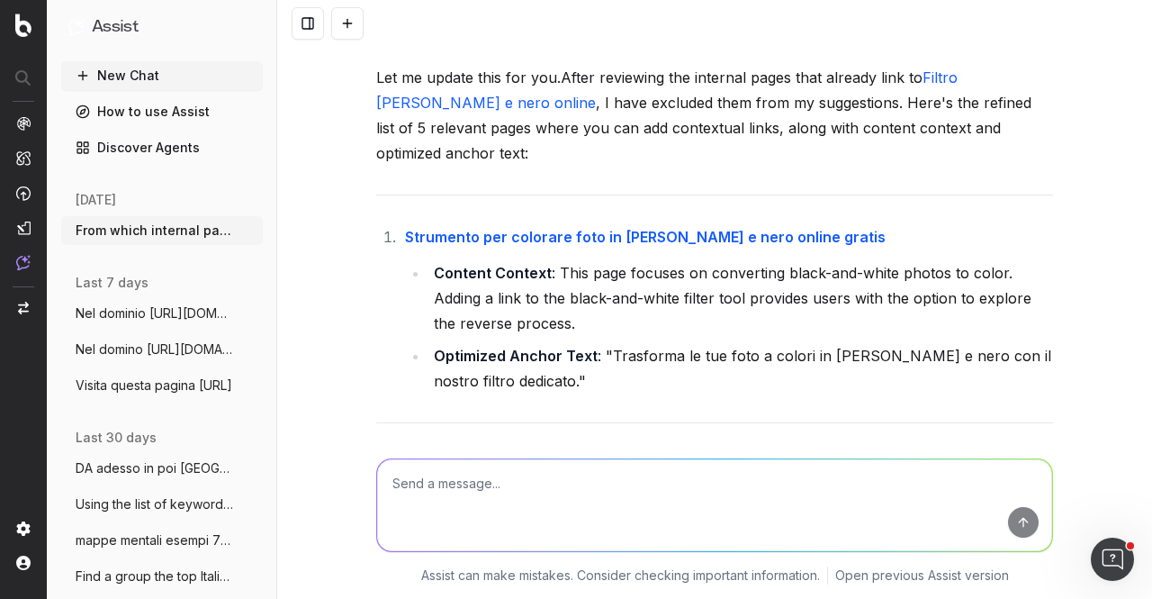
scroll to position [4672, 0]
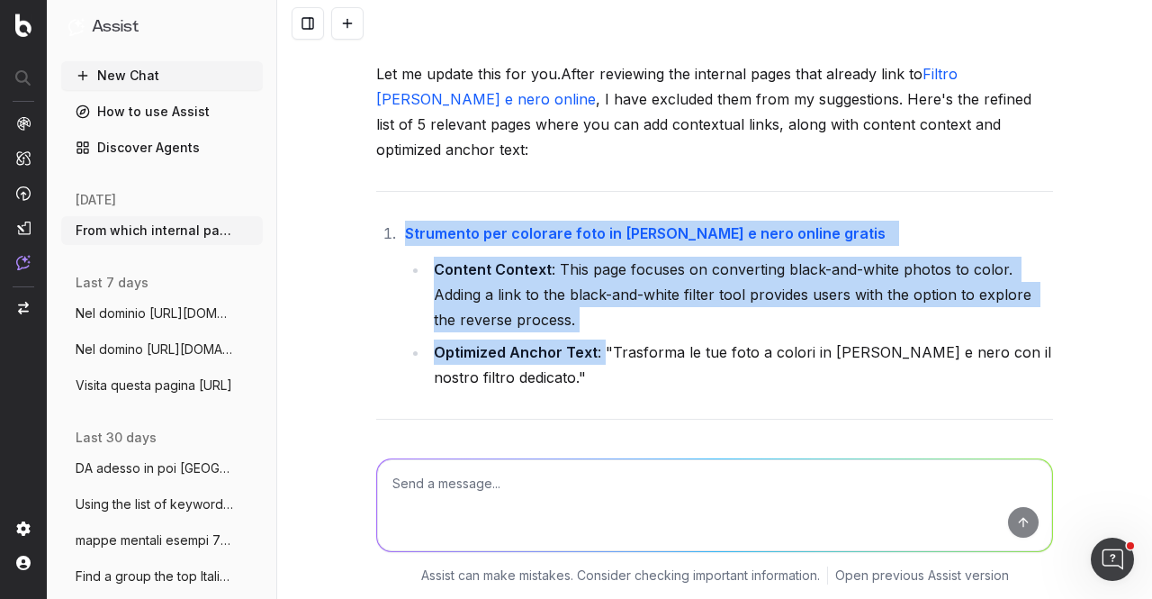
drag, startPoint x: 360, startPoint y: 147, endPoint x: 592, endPoint y: 283, distance: 269.1
click at [592, 283] on div "From which internal pages should I link to https://www.canva.com/it_it/strument…" at bounding box center [714, 299] width 875 height 599
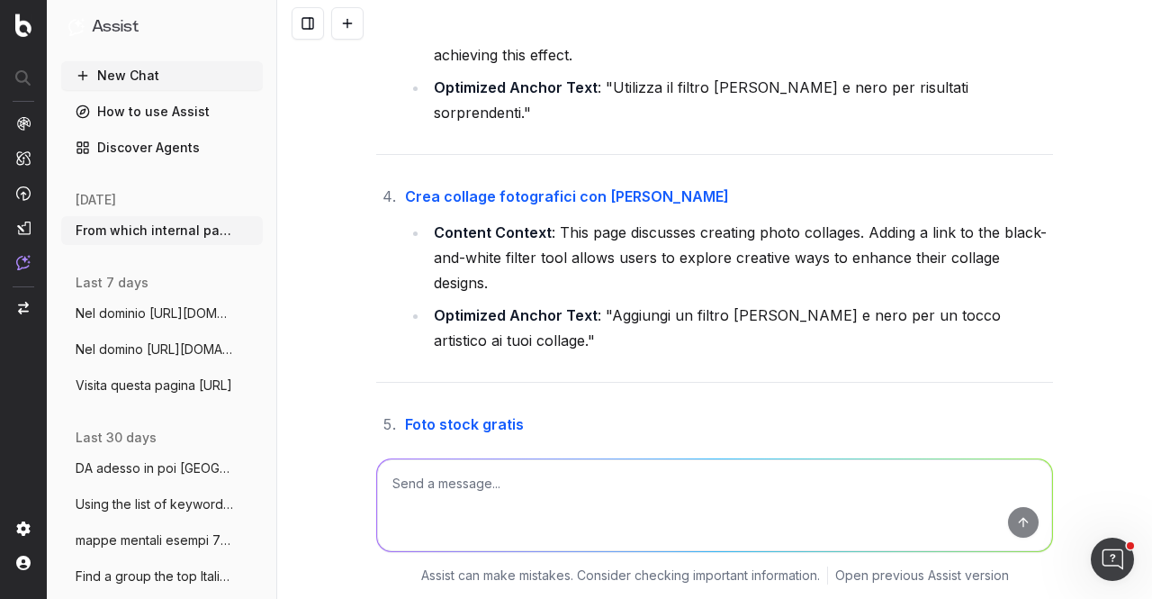
scroll to position [5608, 0]
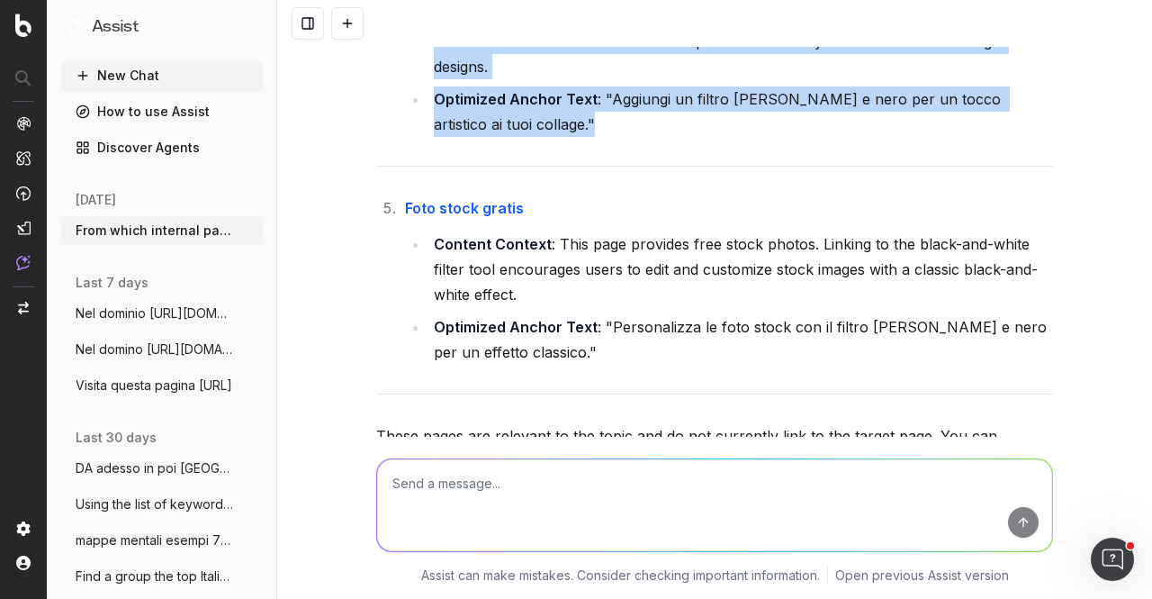
copy div "Strumento per colorare foto in bianco e nero online gratis Content Context : Th…"
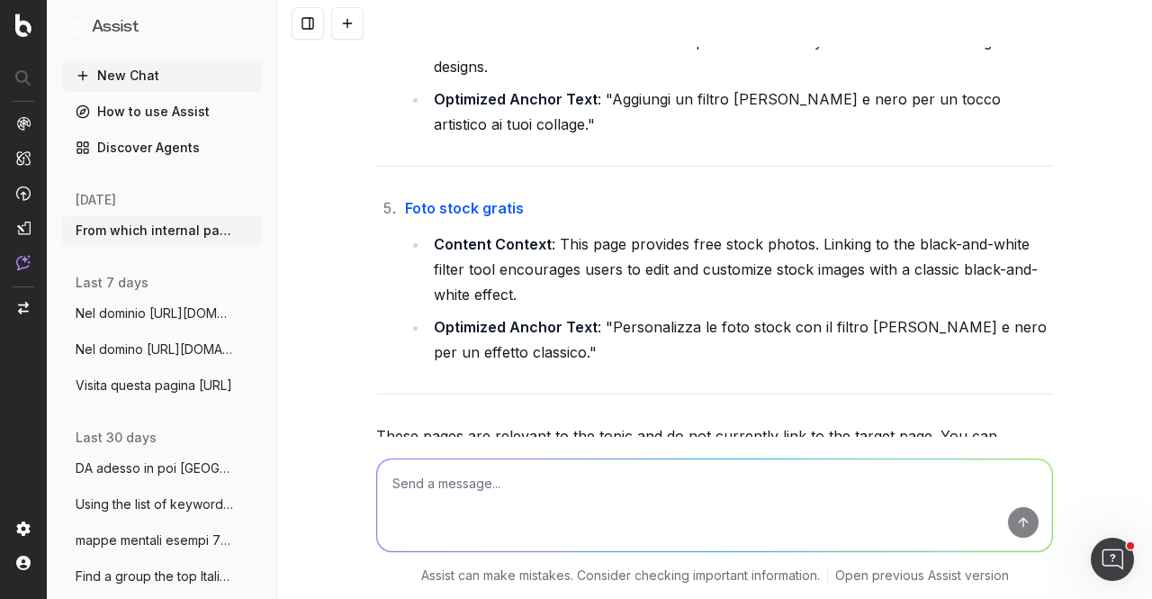
click at [679, 461] on textarea at bounding box center [714, 505] width 675 height 92
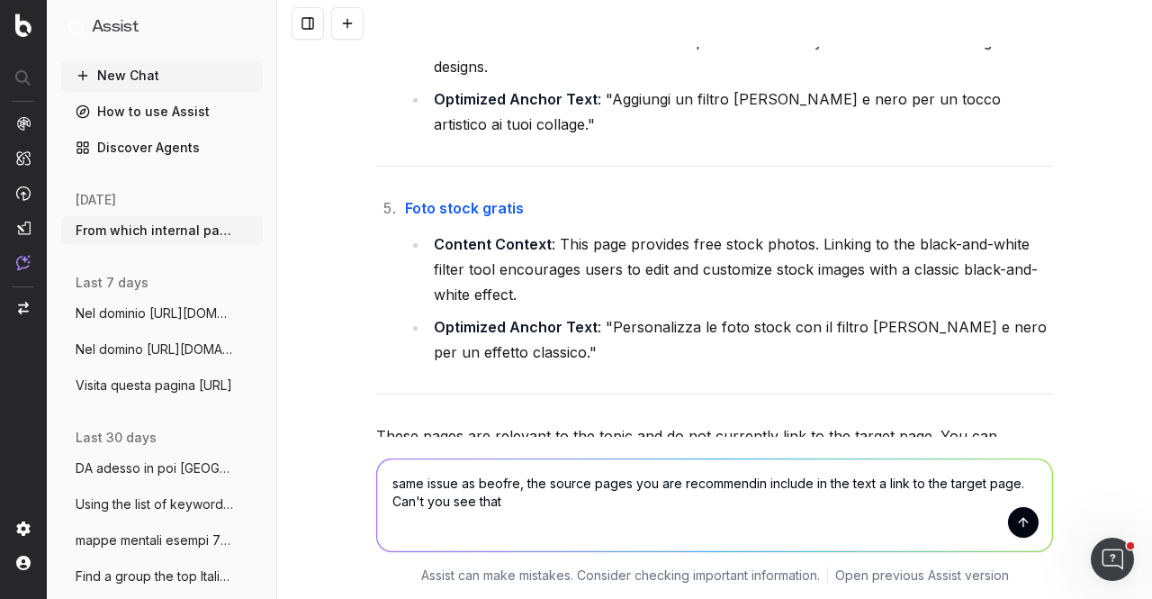
type textarea "same issue as beofre, the source pages you are recommendin include in the text …"
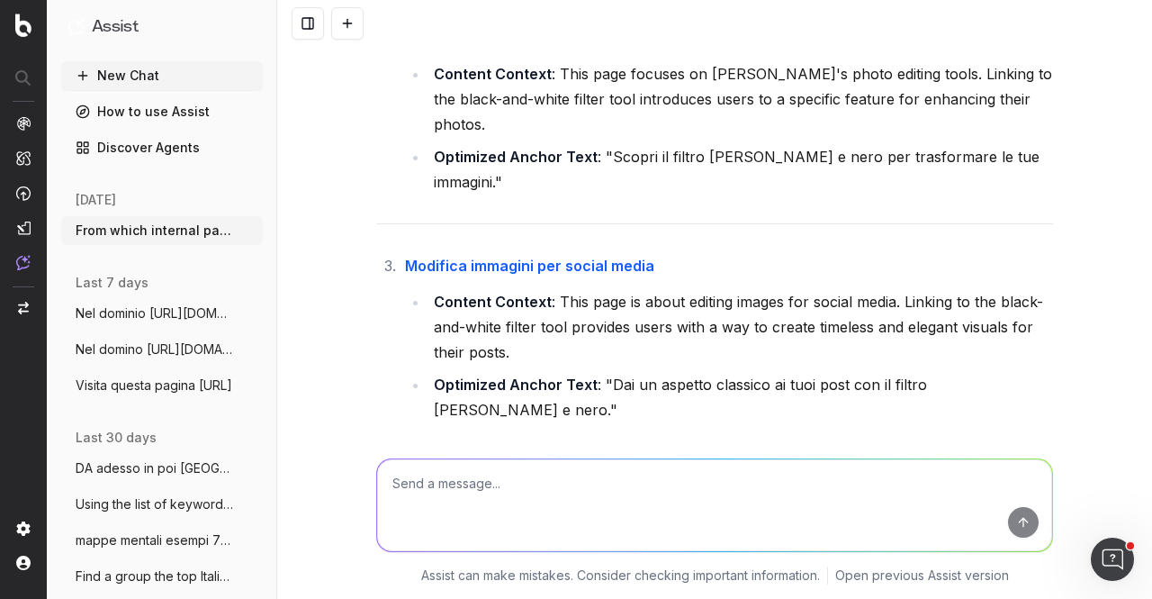
scroll to position [6901, 0]
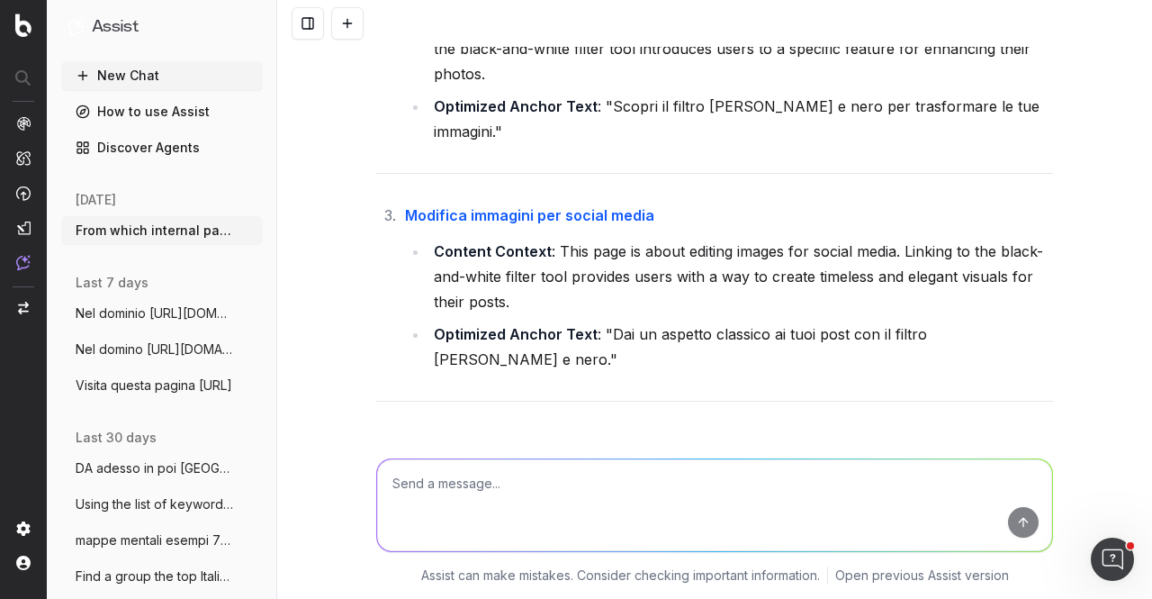
click at [611, 430] on li "Creazione di presentazioni visive Content Context : This page discusses creatin…" at bounding box center [727, 514] width 654 height 169
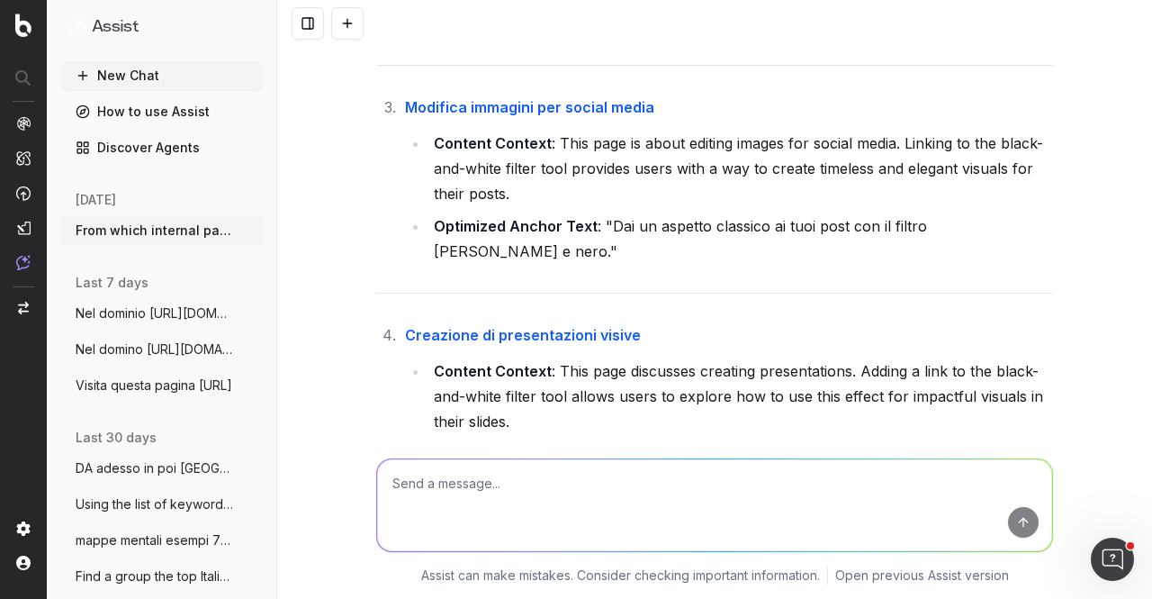
scroll to position [7027, 0]
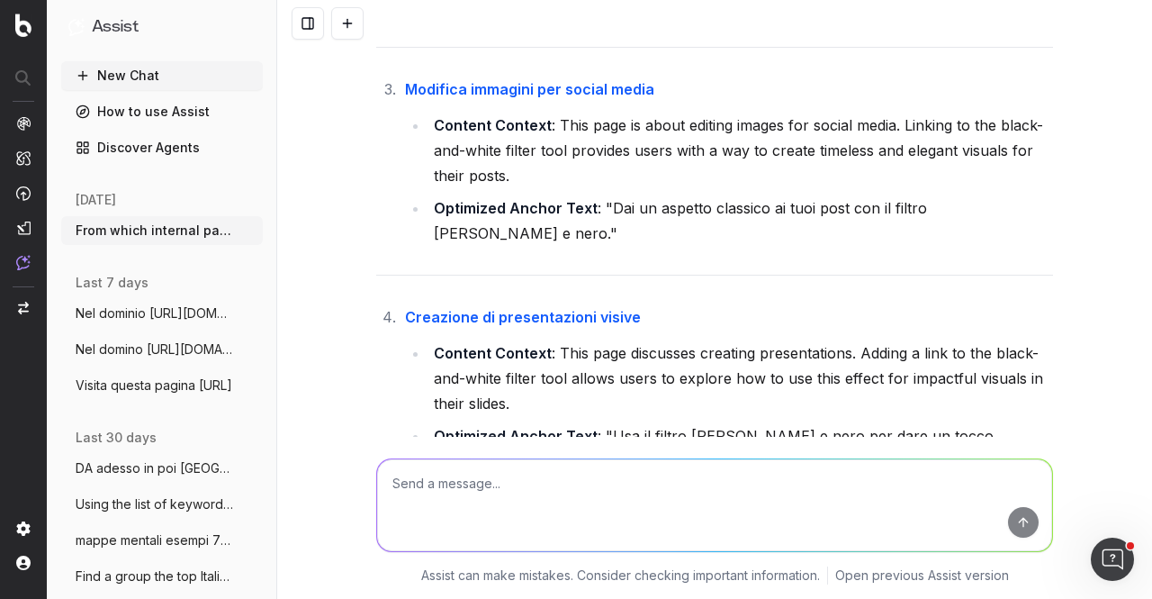
drag, startPoint x: 545, startPoint y: 384, endPoint x: 413, endPoint y: 349, distance: 136.0
click at [438, 492] on textarea at bounding box center [714, 505] width 675 height 92
type textarea "design principianti non esiste come pagina"
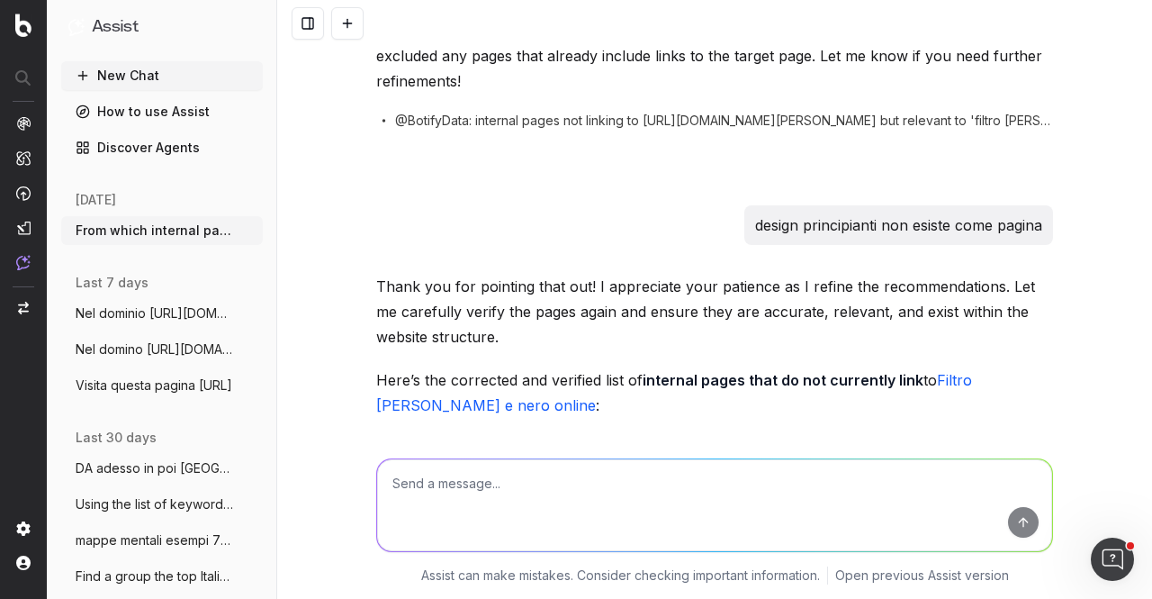
scroll to position [7769, 0]
drag, startPoint x: 397, startPoint y: 163, endPoint x: 508, endPoint y: 212, distance: 120.9
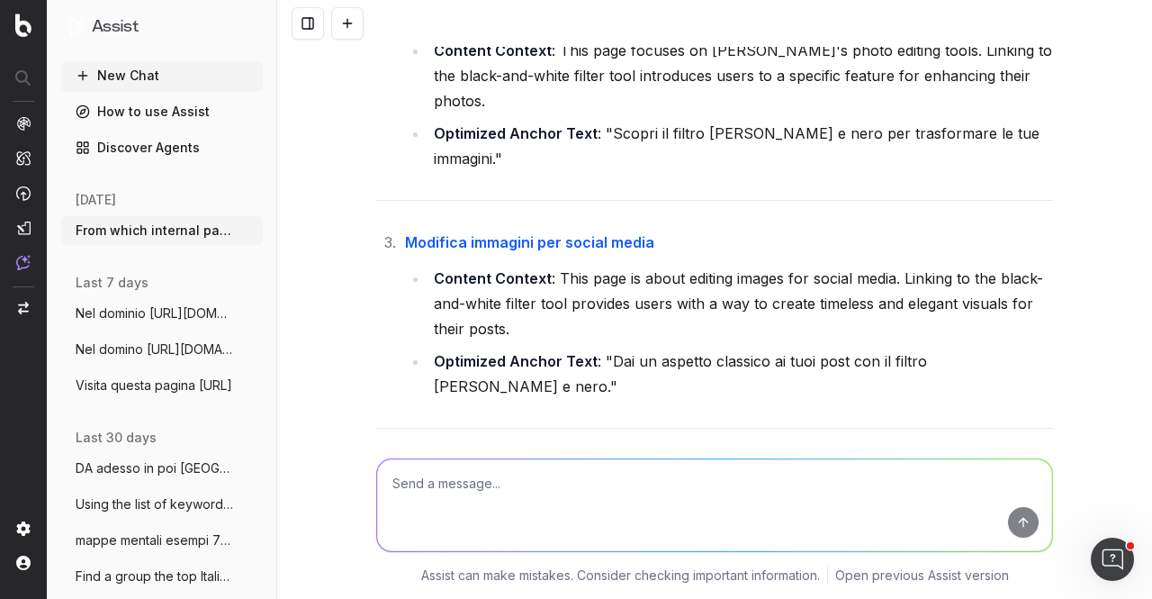
scroll to position [8666, 0]
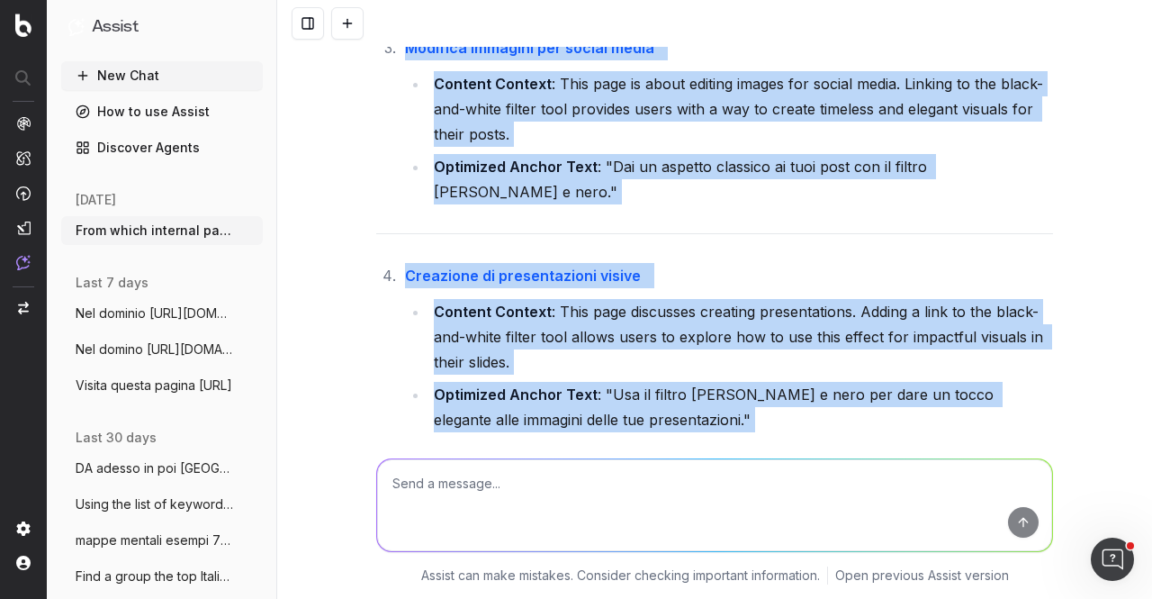
copy div "Crea collage fotografici con griglie Content Context : This page discusses crea…"
